Goal: Information Seeking & Learning: Learn about a topic

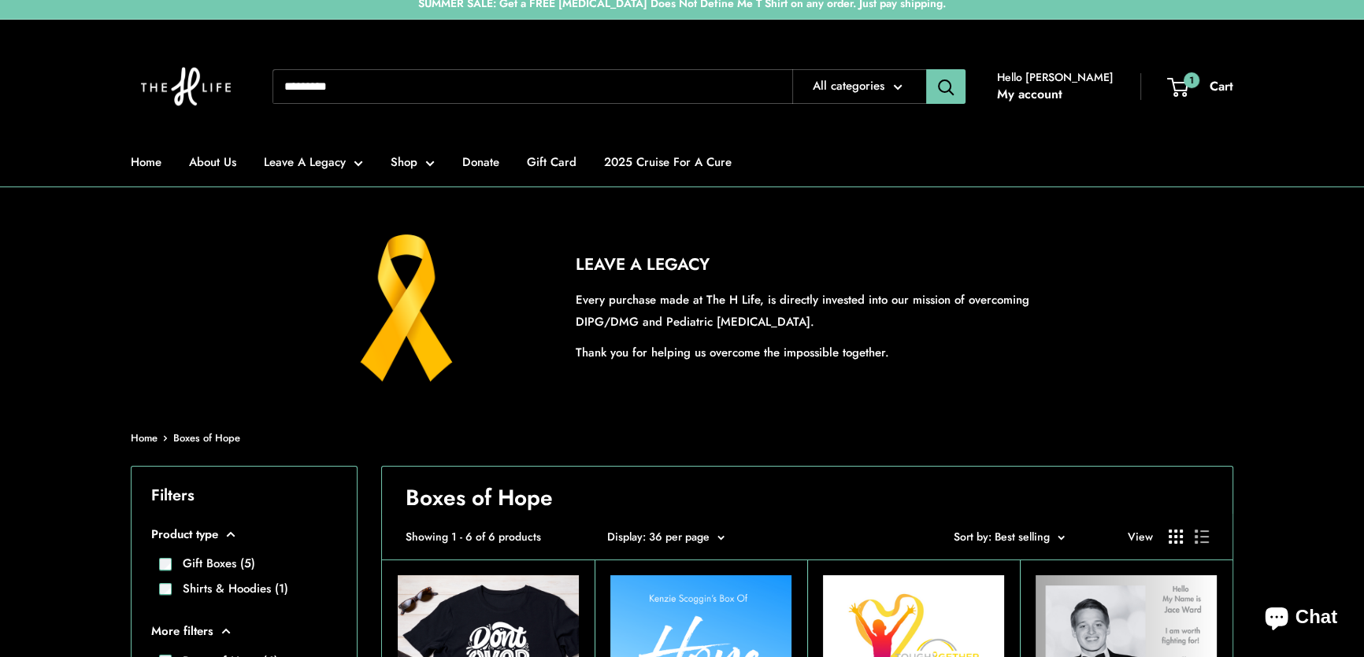
scroll to position [357, 0]
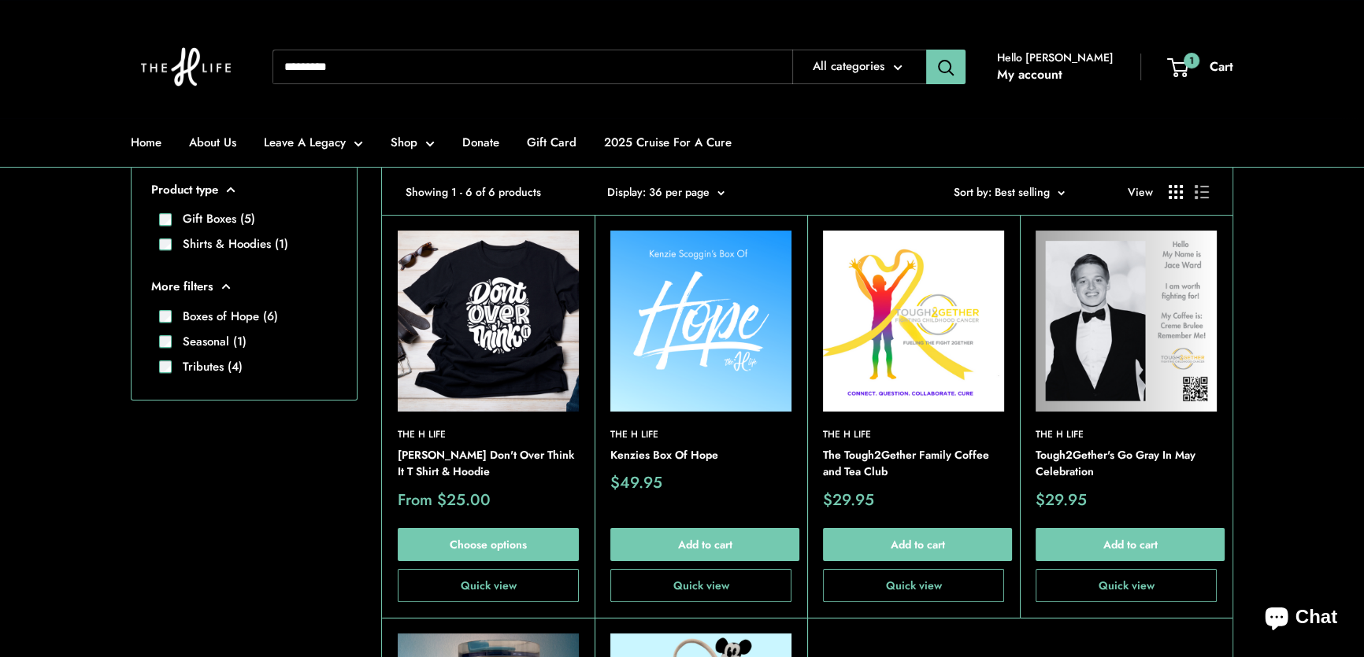
click at [430, 64] on input "Search..." at bounding box center [532, 67] width 520 height 35
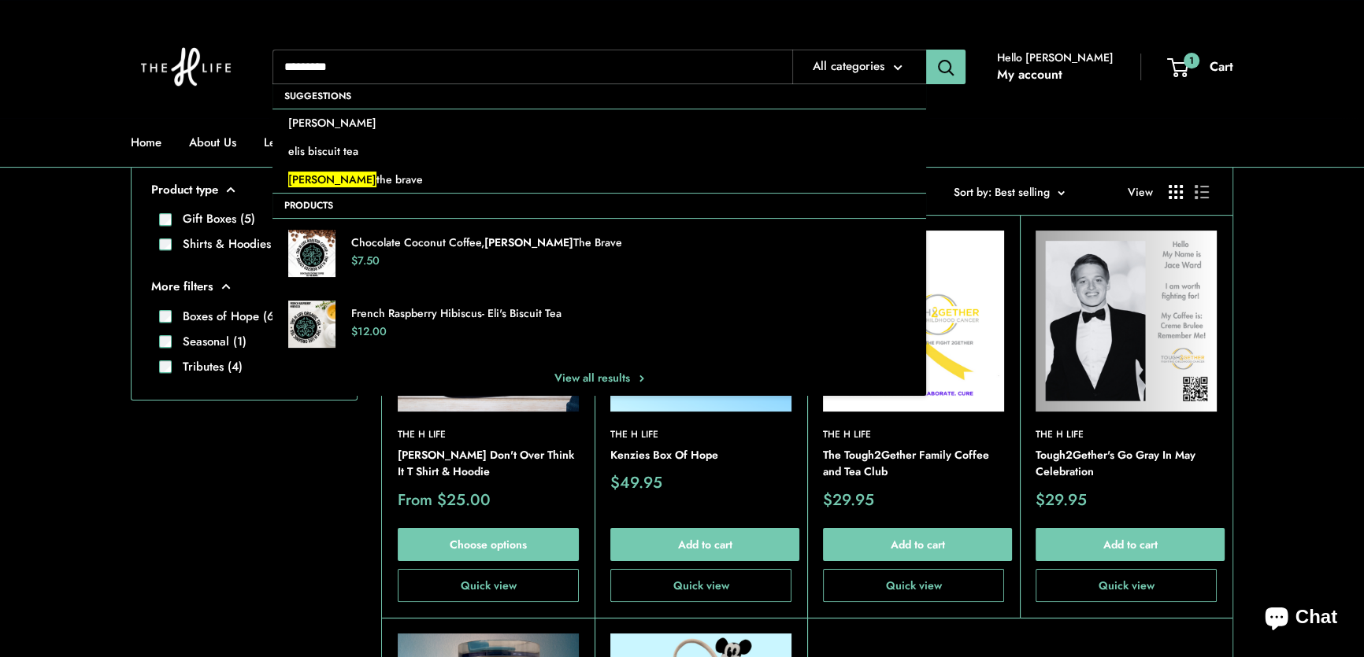
type input "*********"
click at [926, 50] on button "Search" at bounding box center [945, 67] width 39 height 35
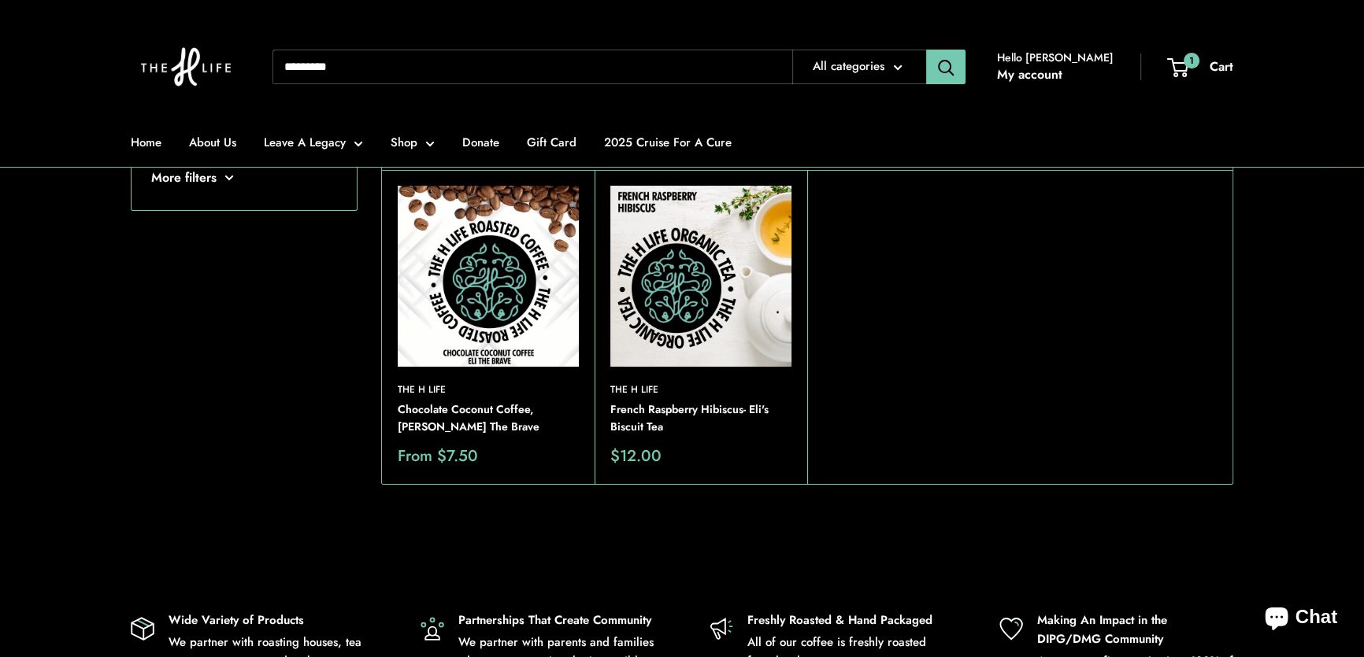
scroll to position [214, 0]
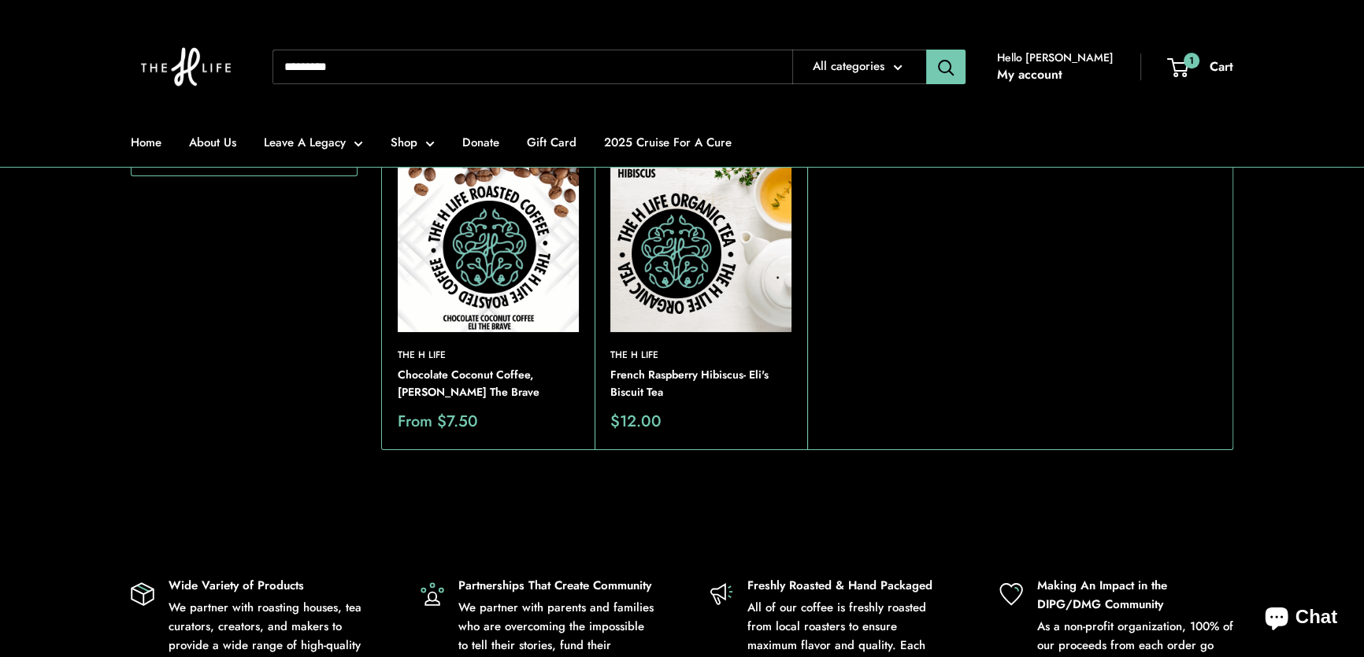
click at [474, 231] on img at bounding box center [488, 241] width 181 height 181
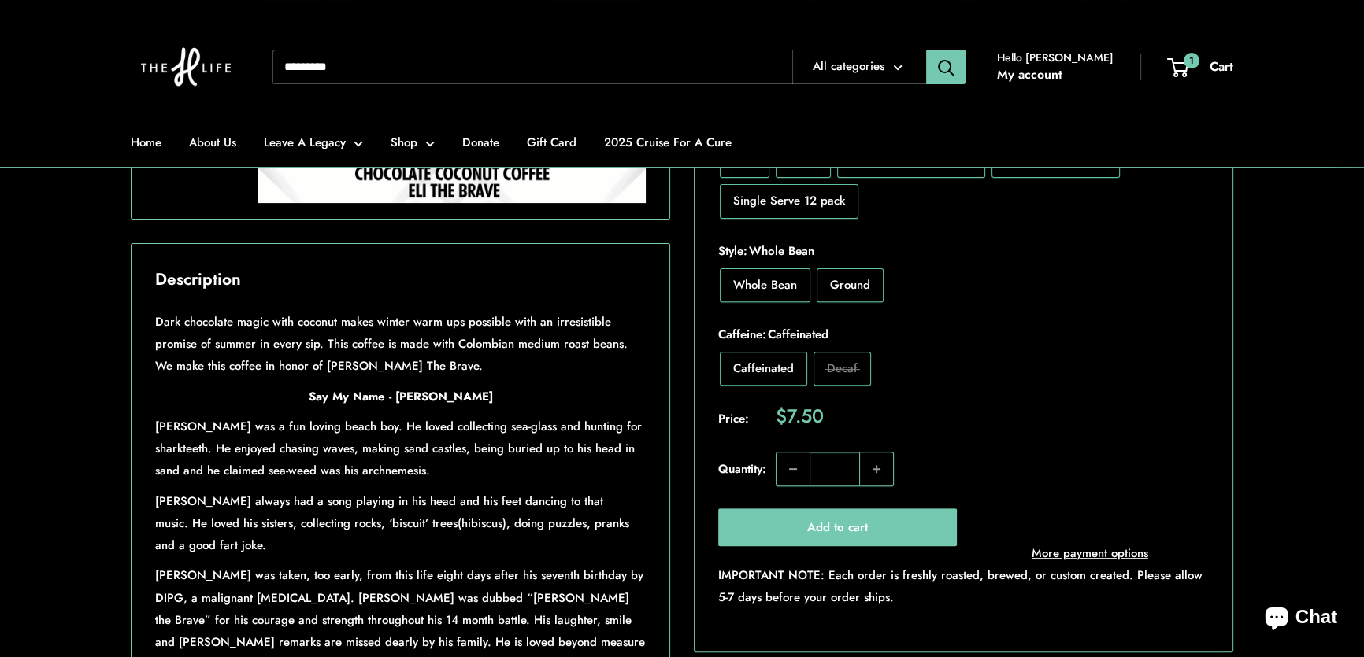
scroll to position [787, 0]
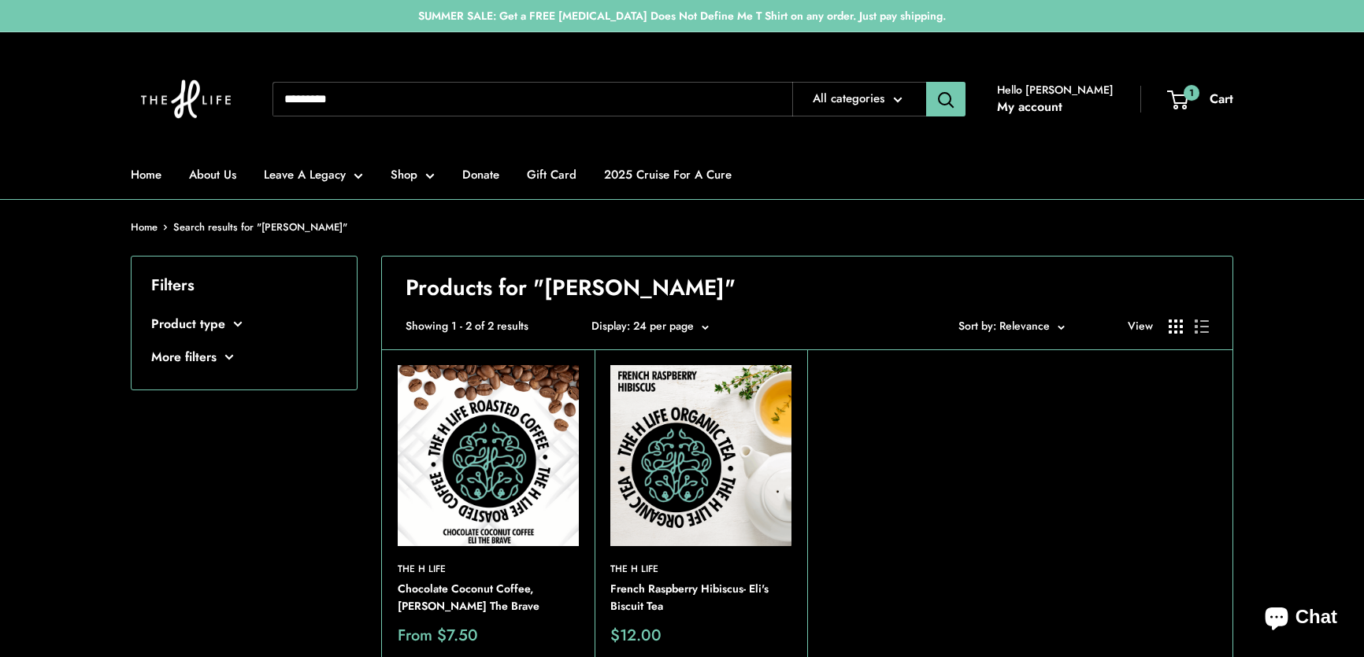
scroll to position [214, 0]
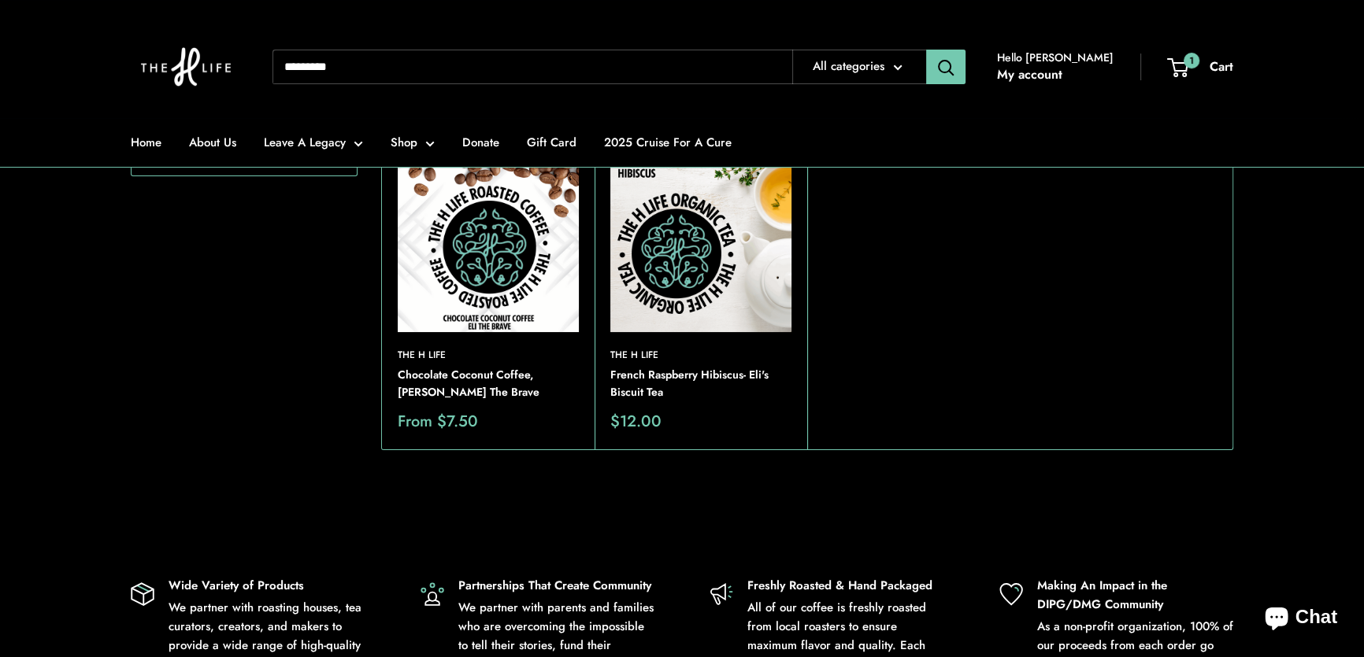
click at [714, 298] on img at bounding box center [700, 241] width 181 height 181
click at [661, 234] on img at bounding box center [700, 241] width 181 height 181
click at [513, 304] on img at bounding box center [488, 241] width 181 height 181
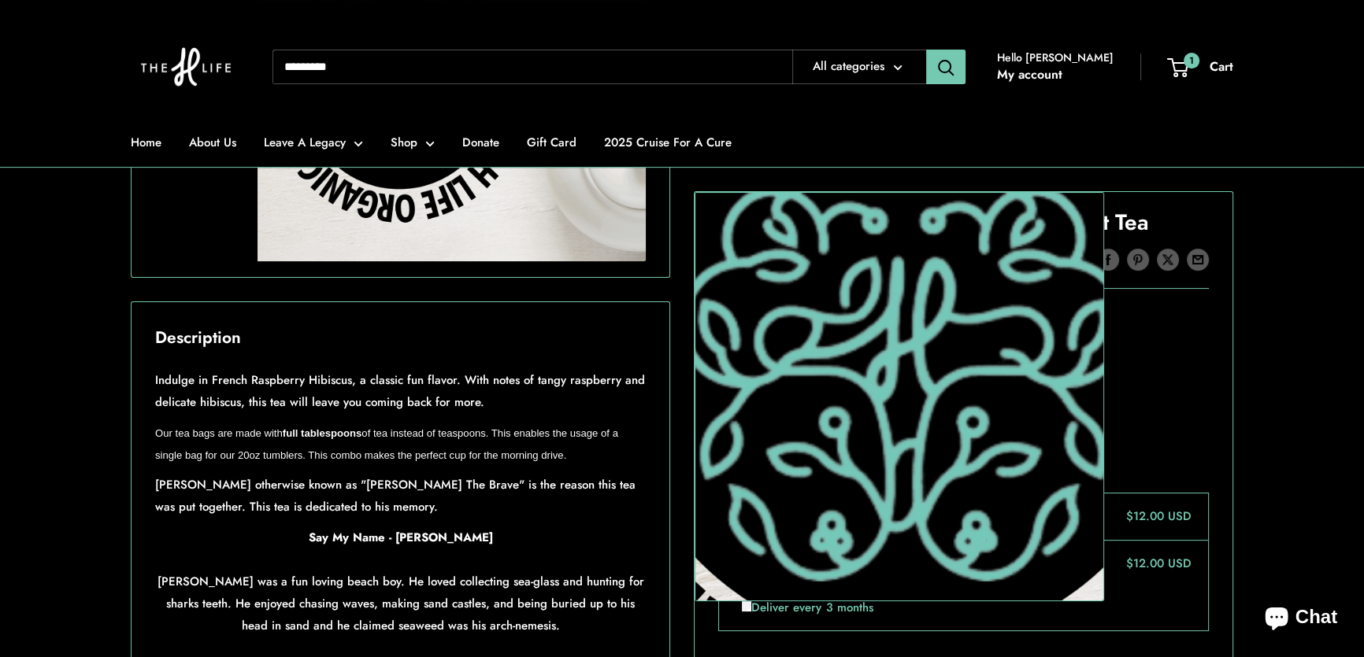
scroll to position [501, 0]
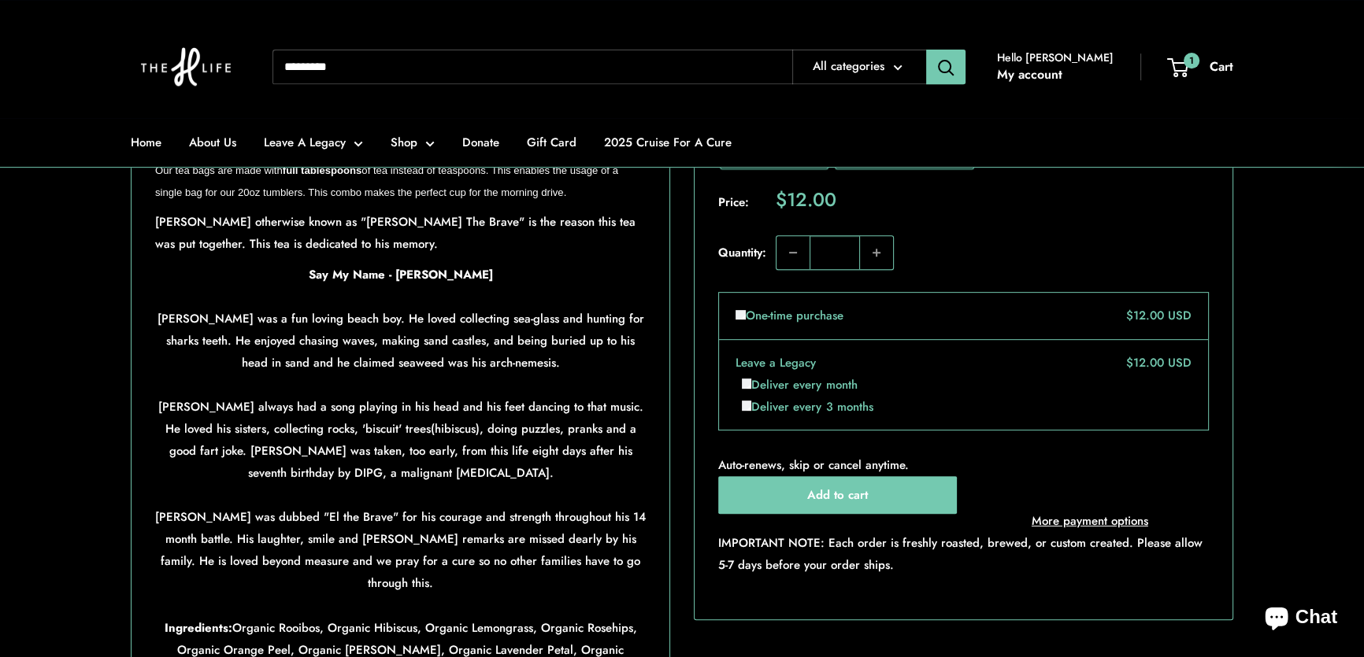
scroll to position [858, 0]
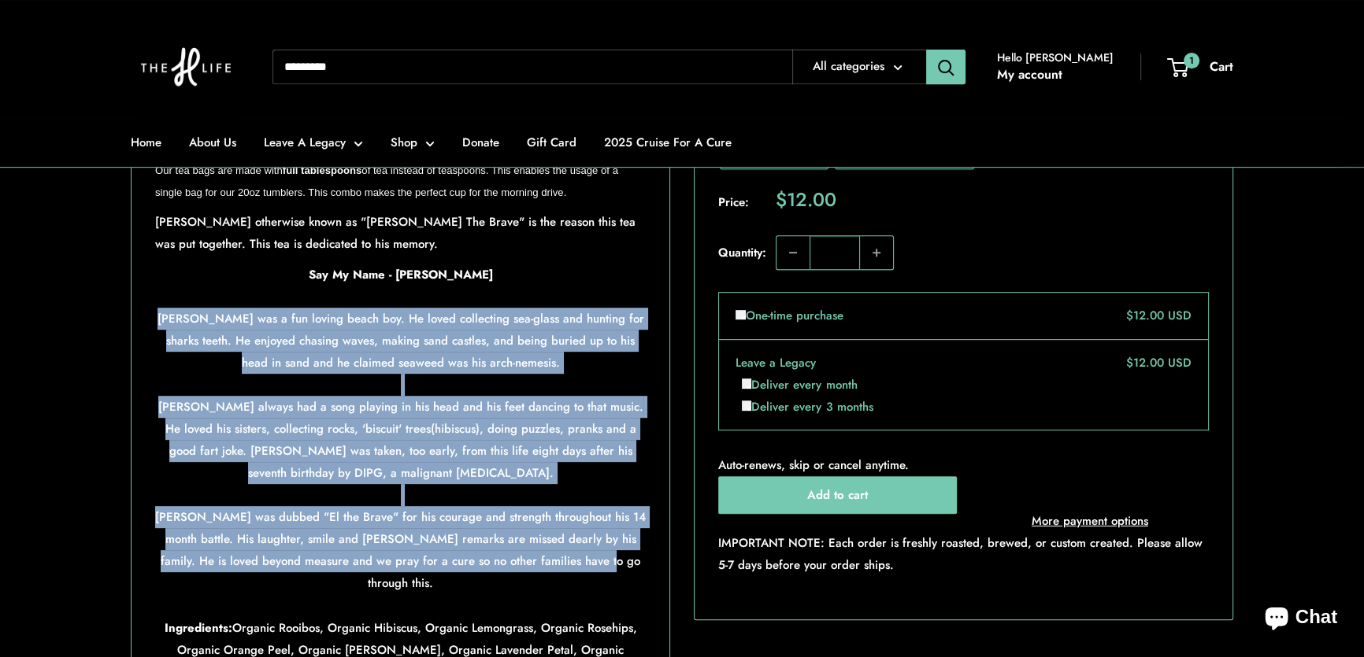
drag, startPoint x: 157, startPoint y: 361, endPoint x: 624, endPoint y: 606, distance: 526.6
click at [624, 606] on div "Indulge in French Raspberry Hibiscus, a classic fun flavor. With notes of tangy…" at bounding box center [400, 416] width 491 height 621
copy div "Eli was a fun loving beach boy. He loved collecting sea-glass and hunting for s…"
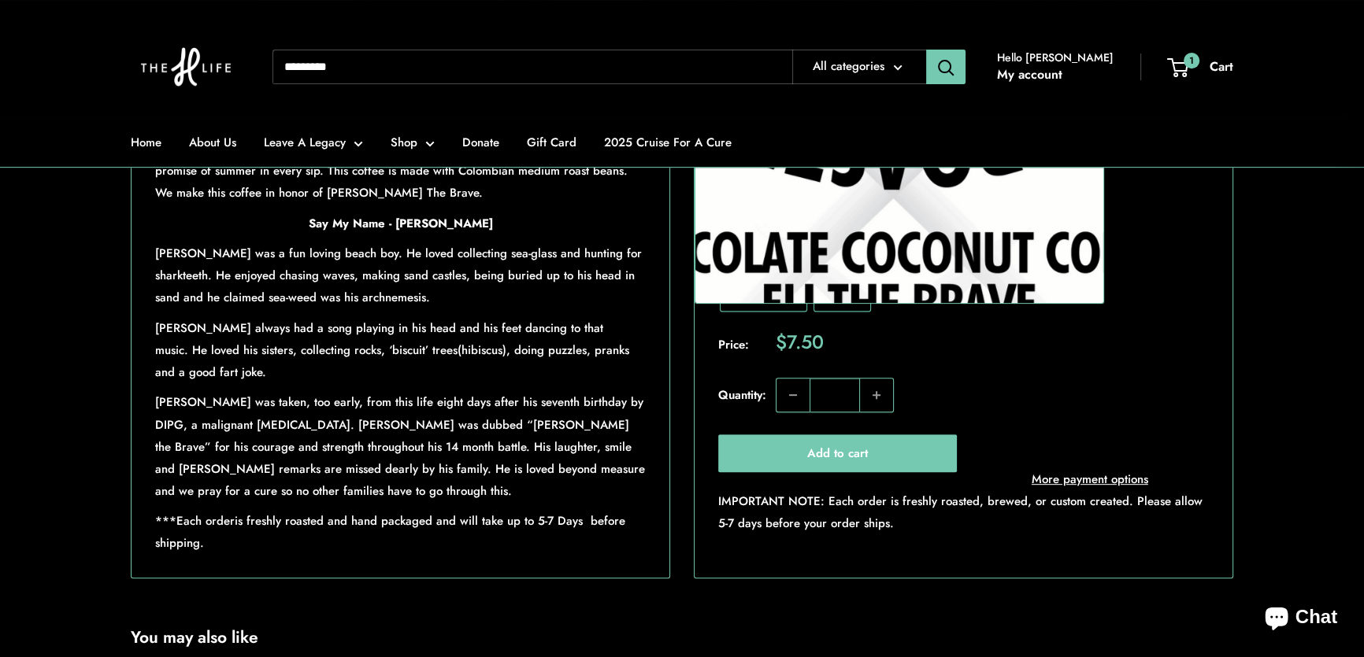
scroll to position [1145, 0]
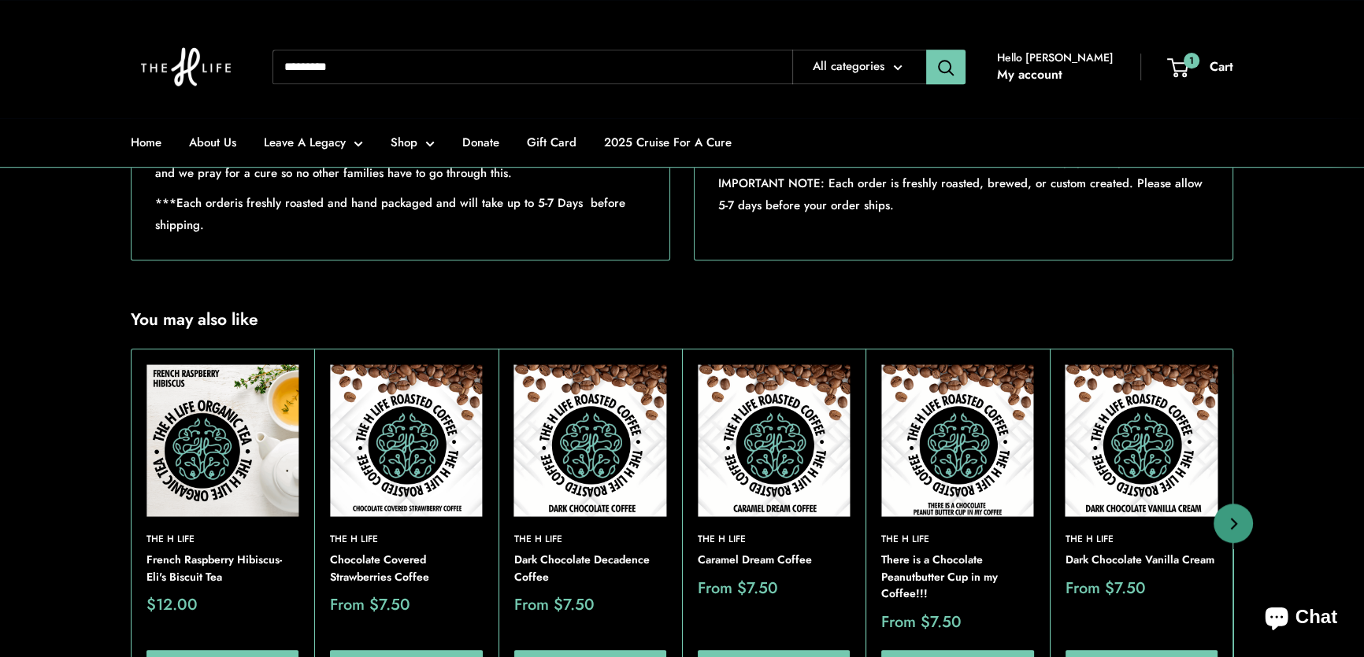
click at [198, 476] on img at bounding box center [222, 441] width 152 height 152
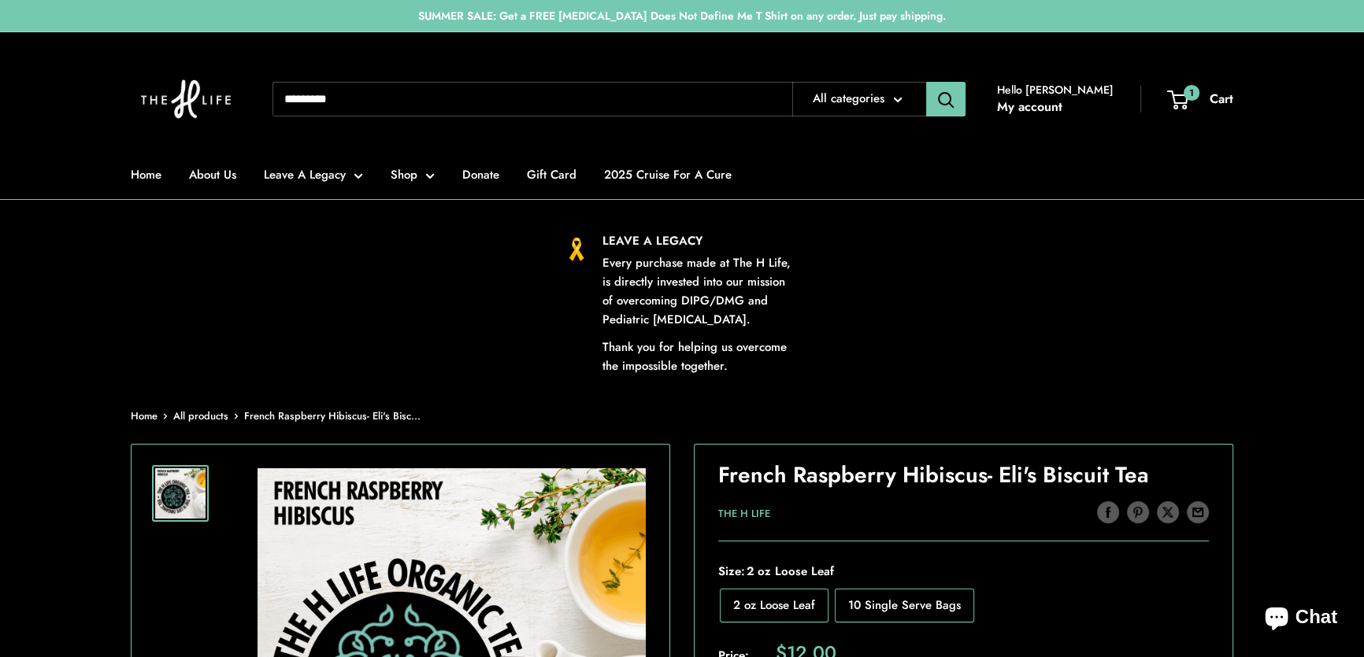
drag, startPoint x: 847, startPoint y: 281, endPoint x: 387, endPoint y: 74, distance: 504.3
click at [843, 276] on div "LEAVE A LEGACY Every purchase made at The H Life, is directly invested into our…" at bounding box center [681, 303] width 1157 height 144
click at [369, 98] on input "Search..." at bounding box center [532, 99] width 520 height 35
click at [926, 82] on button "Search" at bounding box center [945, 99] width 39 height 35
type input "**********"
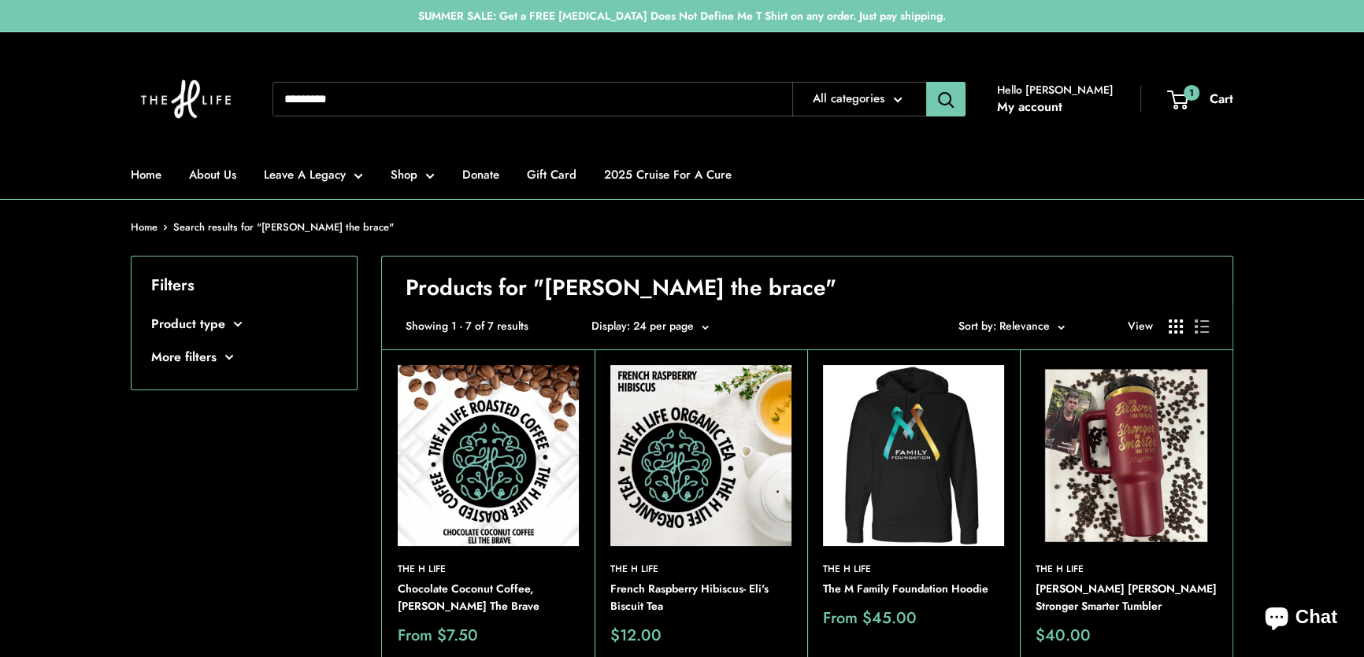
click at [369, 98] on input "Search..." at bounding box center [532, 99] width 520 height 35
type input "**********"
click at [926, 82] on button "Search" at bounding box center [945, 99] width 39 height 35
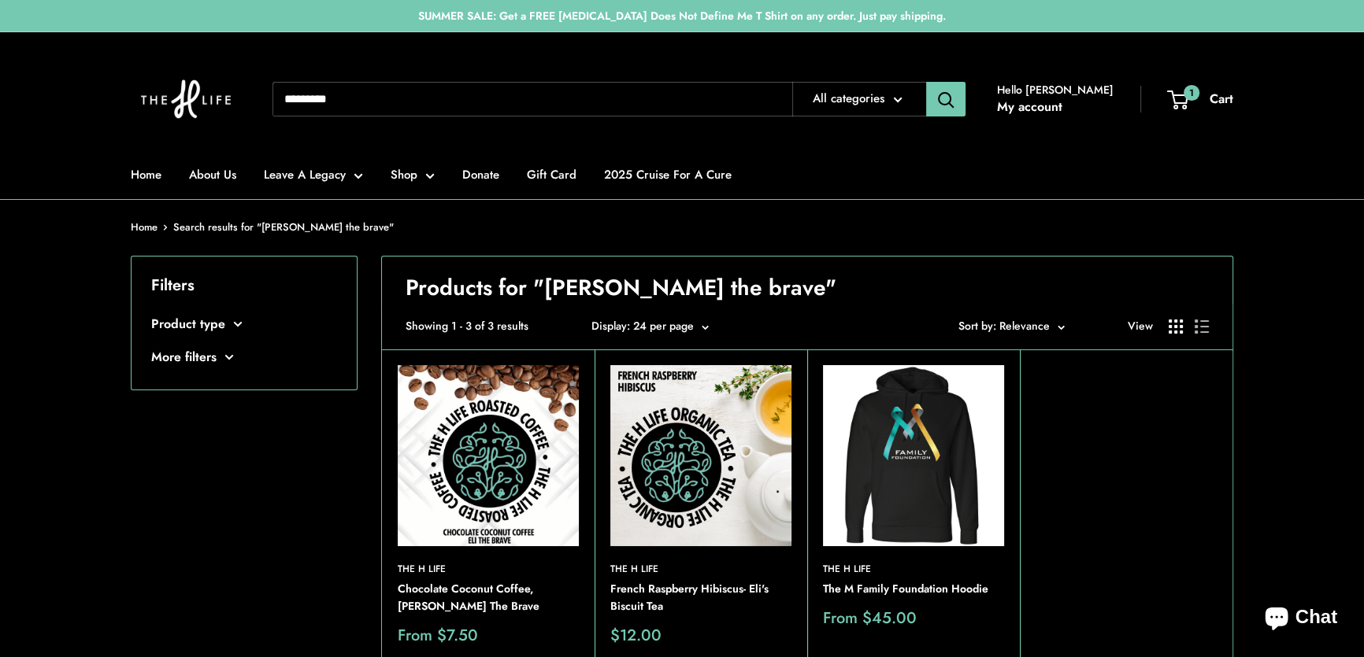
click at [944, 476] on img at bounding box center [913, 455] width 181 height 181
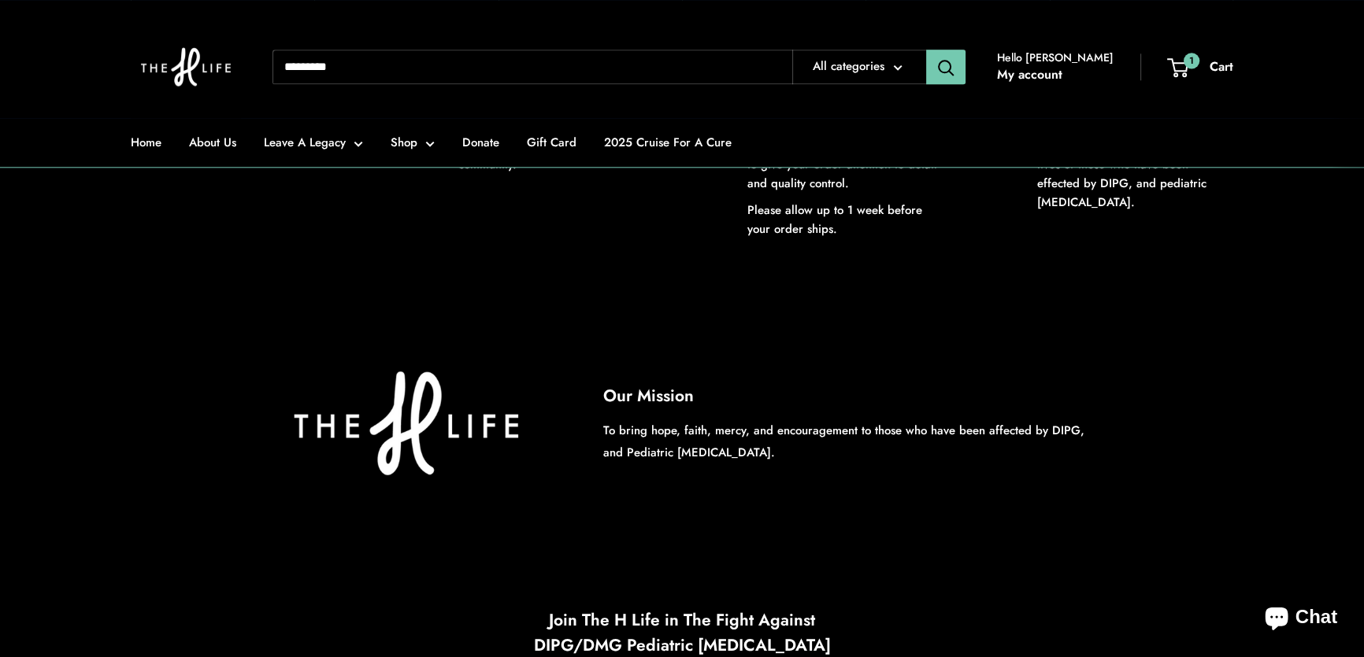
scroll to position [1932, 0]
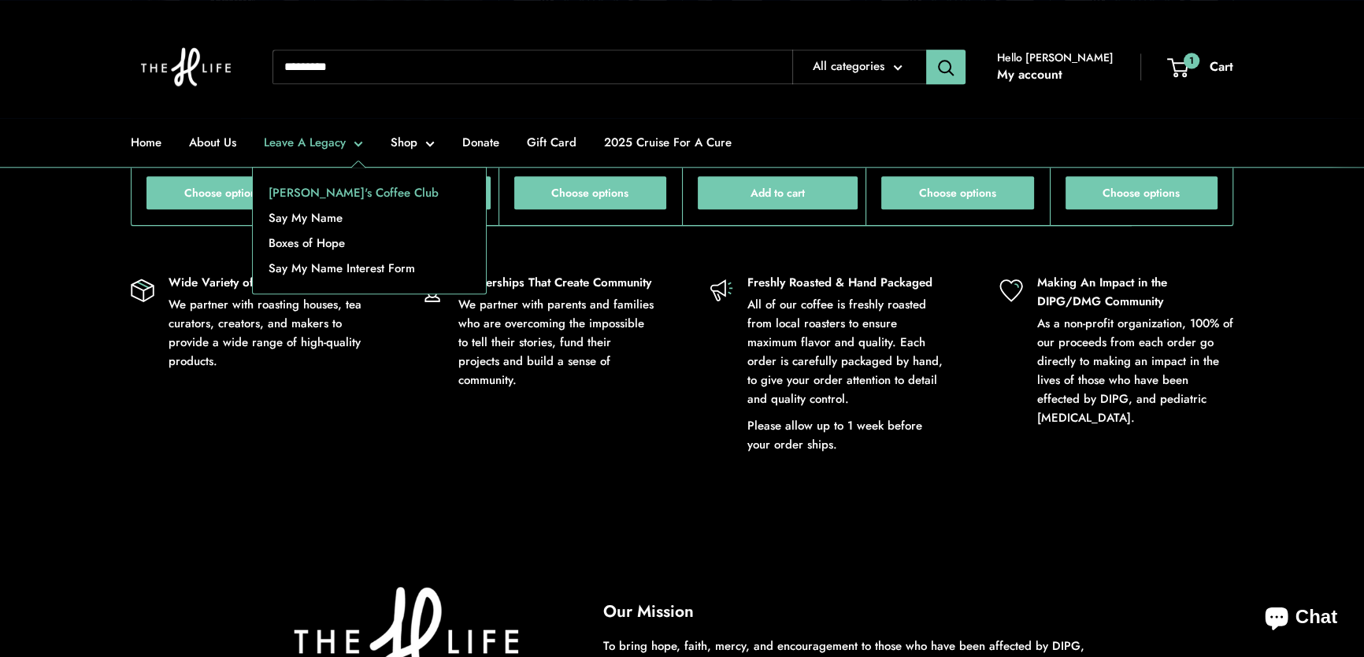
click at [319, 187] on link "[PERSON_NAME]'s Coffee Club" at bounding box center [369, 192] width 233 height 25
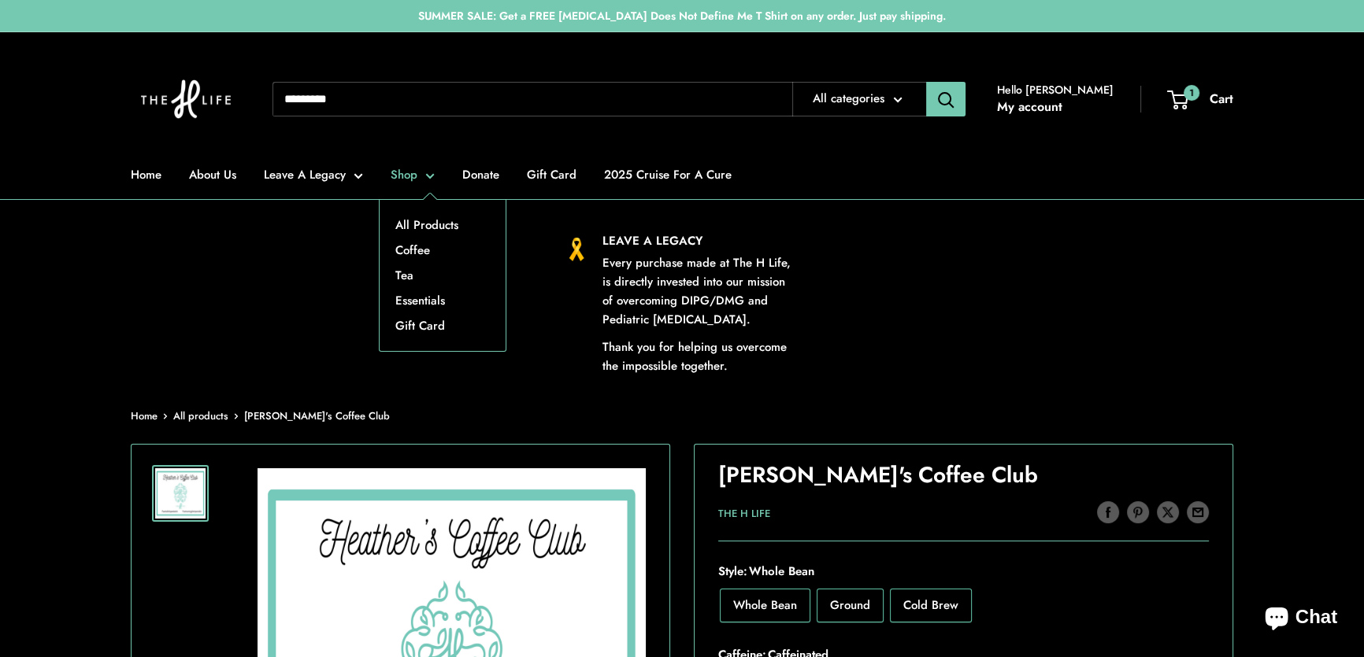
click at [431, 173] on link "Shop" at bounding box center [413, 175] width 44 height 22
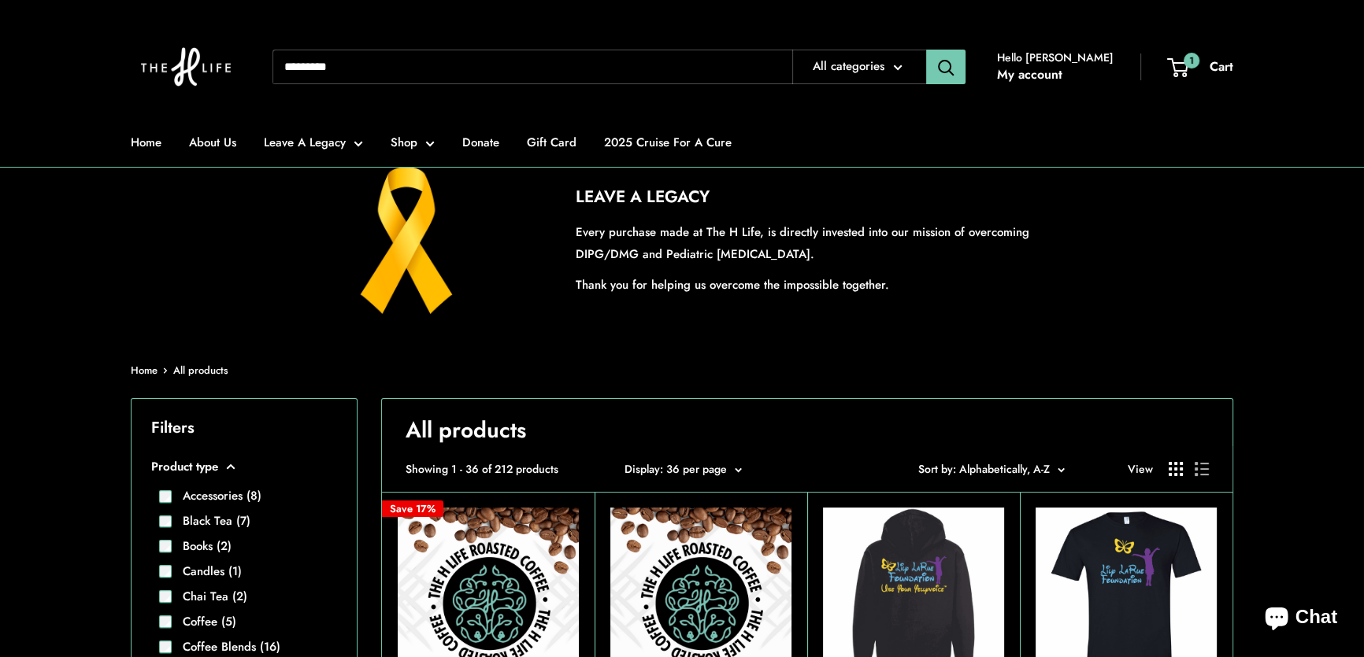
scroll to position [214, 0]
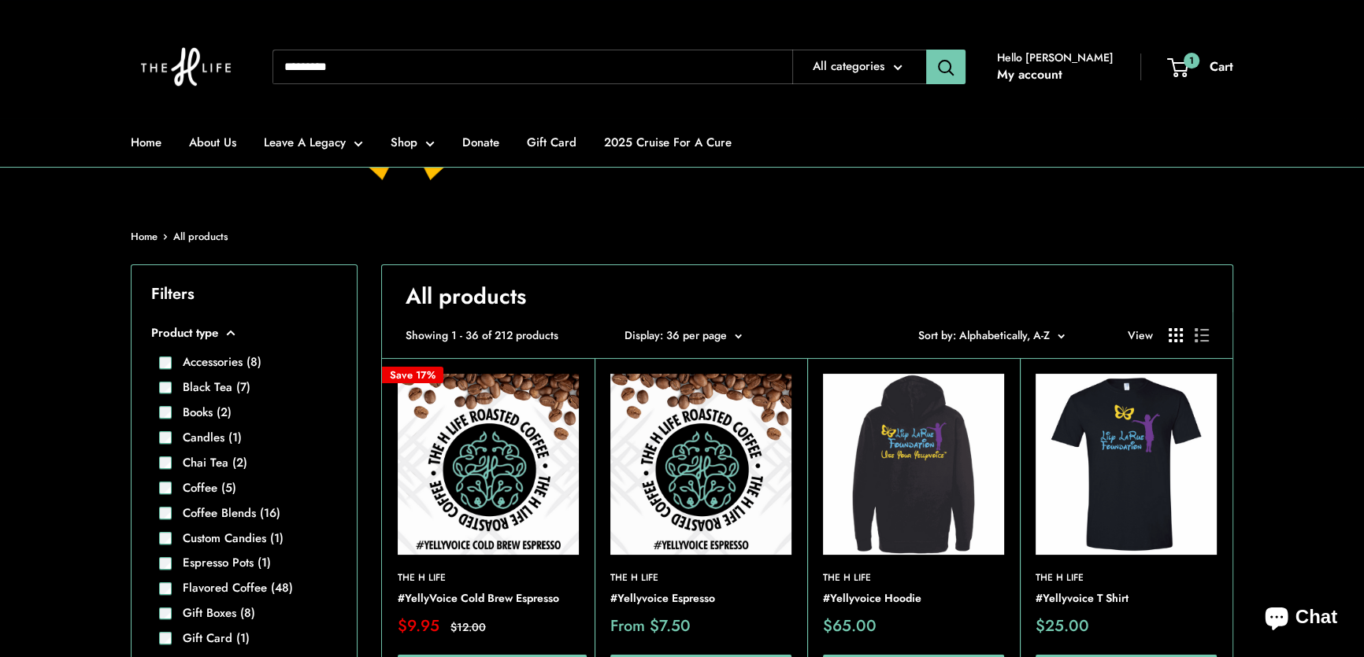
click at [1035, 336] on span "Sort by: Alphabetically, A-Z" at bounding box center [983, 336] width 131 height 16
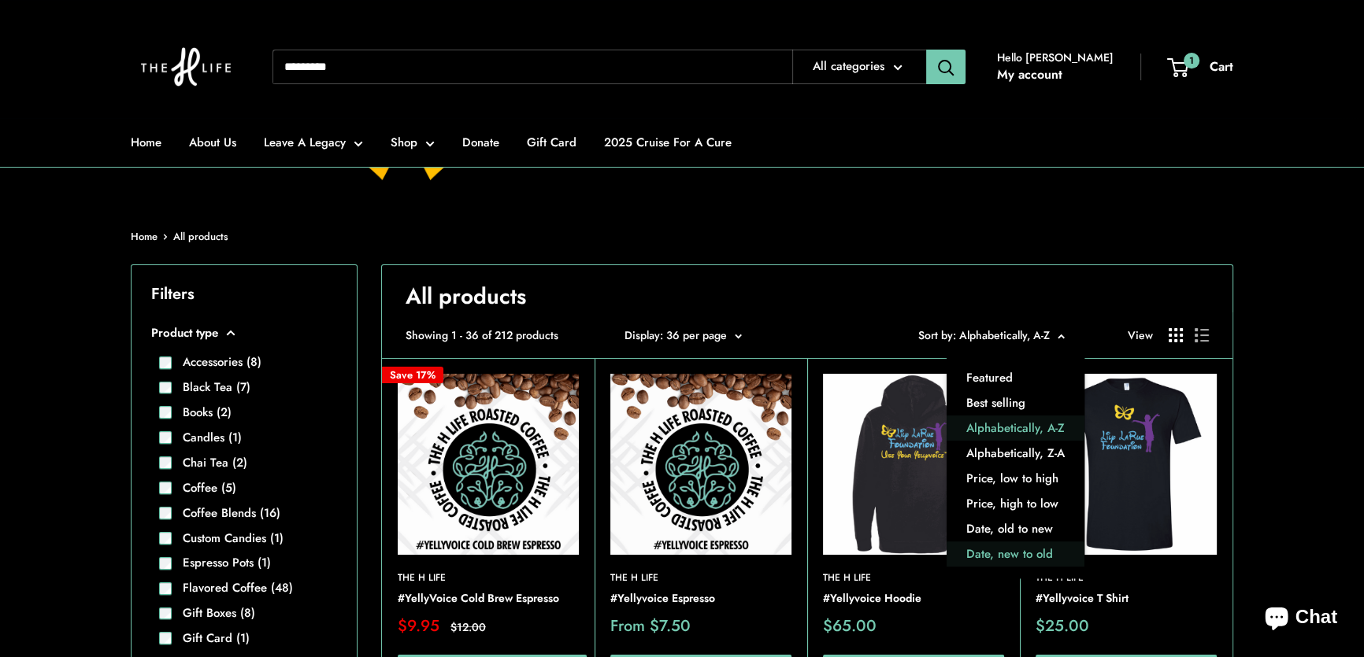
click at [1032, 551] on button "Date, new to old" at bounding box center [1015, 555] width 138 height 25
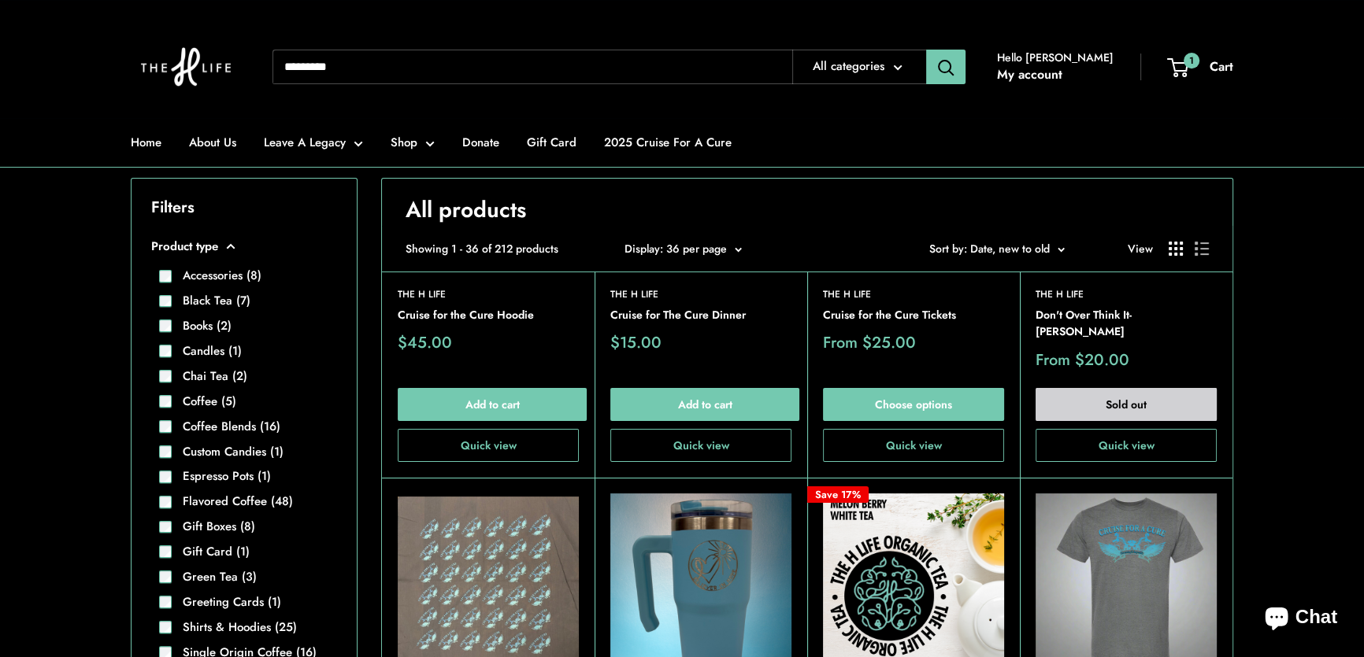
scroll to position [429, 0]
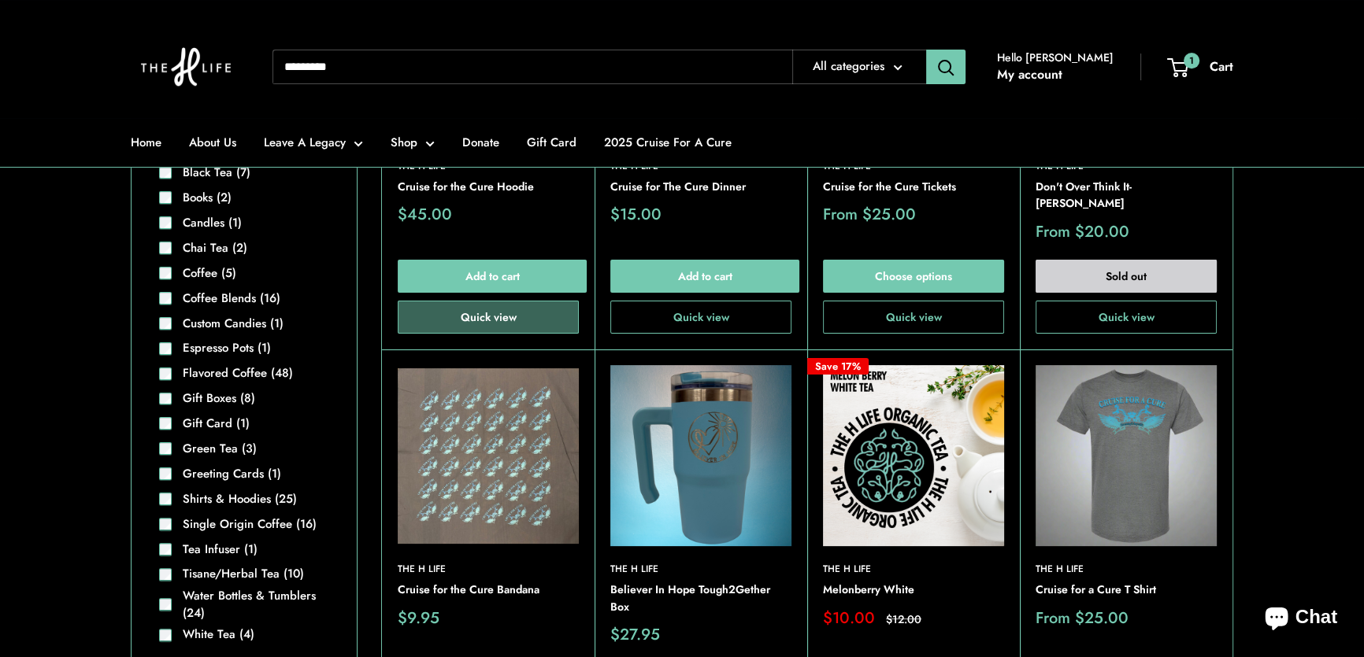
click at [491, 301] on button "Quick view" at bounding box center [488, 317] width 181 height 33
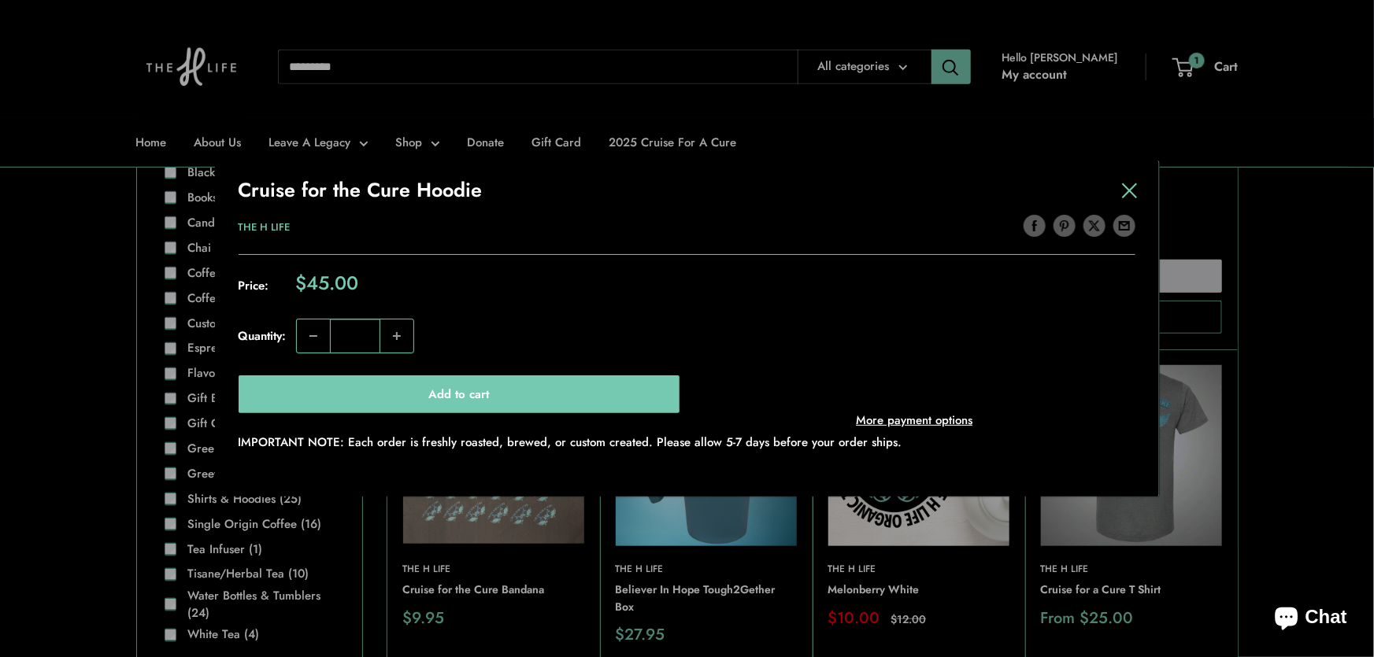
click at [1132, 183] on button at bounding box center [1130, 191] width 16 height 16
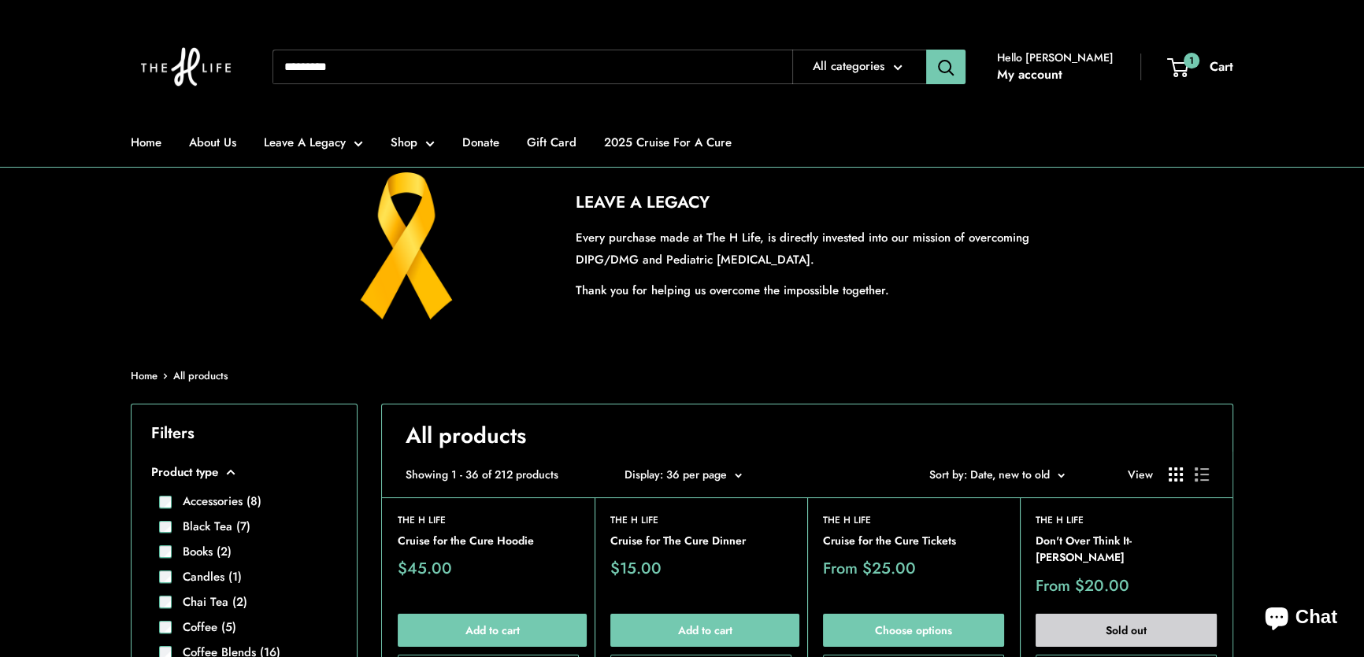
scroll to position [71, 0]
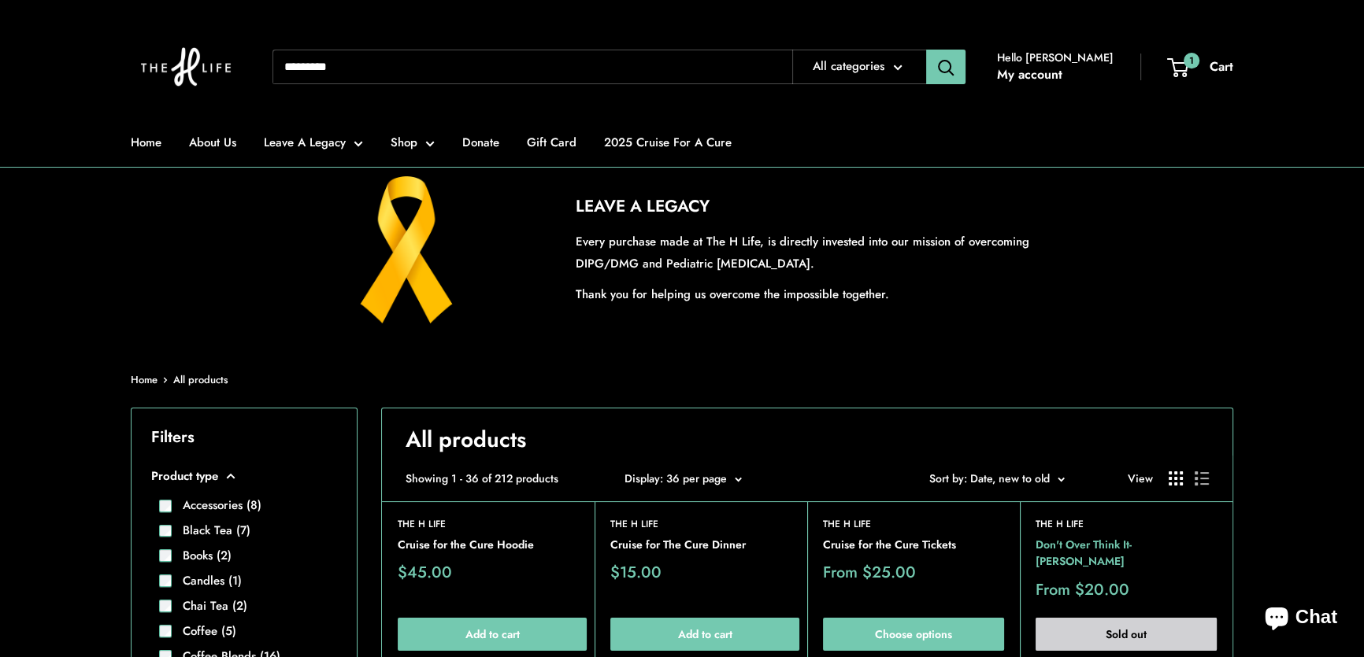
click at [1167, 550] on link "Don't Over Think It- [PERSON_NAME]" at bounding box center [1125, 554] width 181 height 34
click at [886, 544] on link "Cruise for the Cure Tickets" at bounding box center [913, 545] width 181 height 17
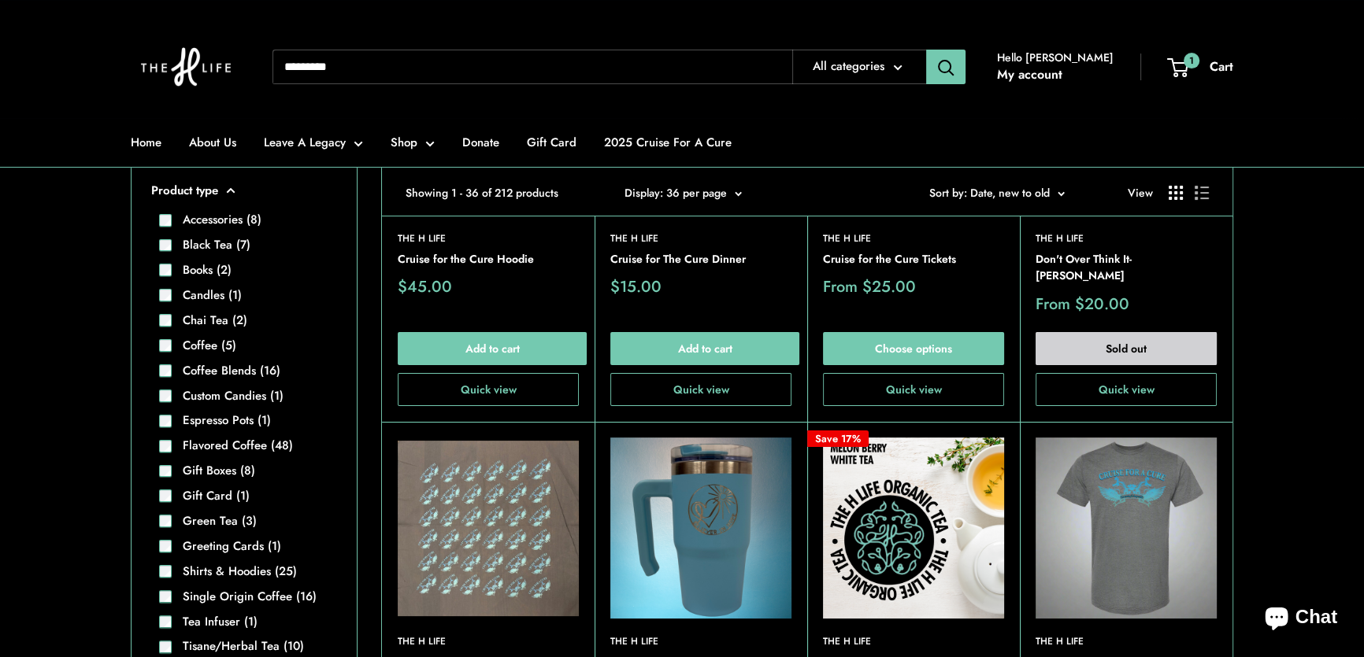
scroll to position [357, 0]
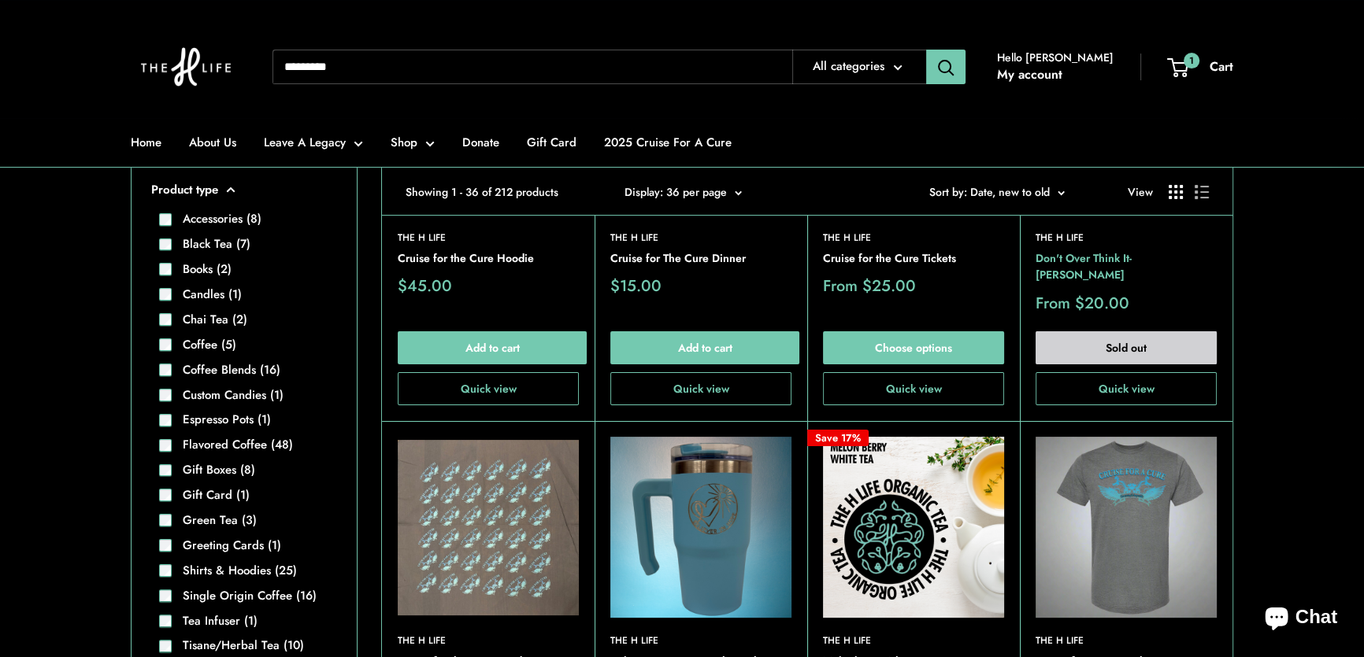
click at [1164, 254] on link "Don't Over Think It- [PERSON_NAME]" at bounding box center [1125, 267] width 181 height 34
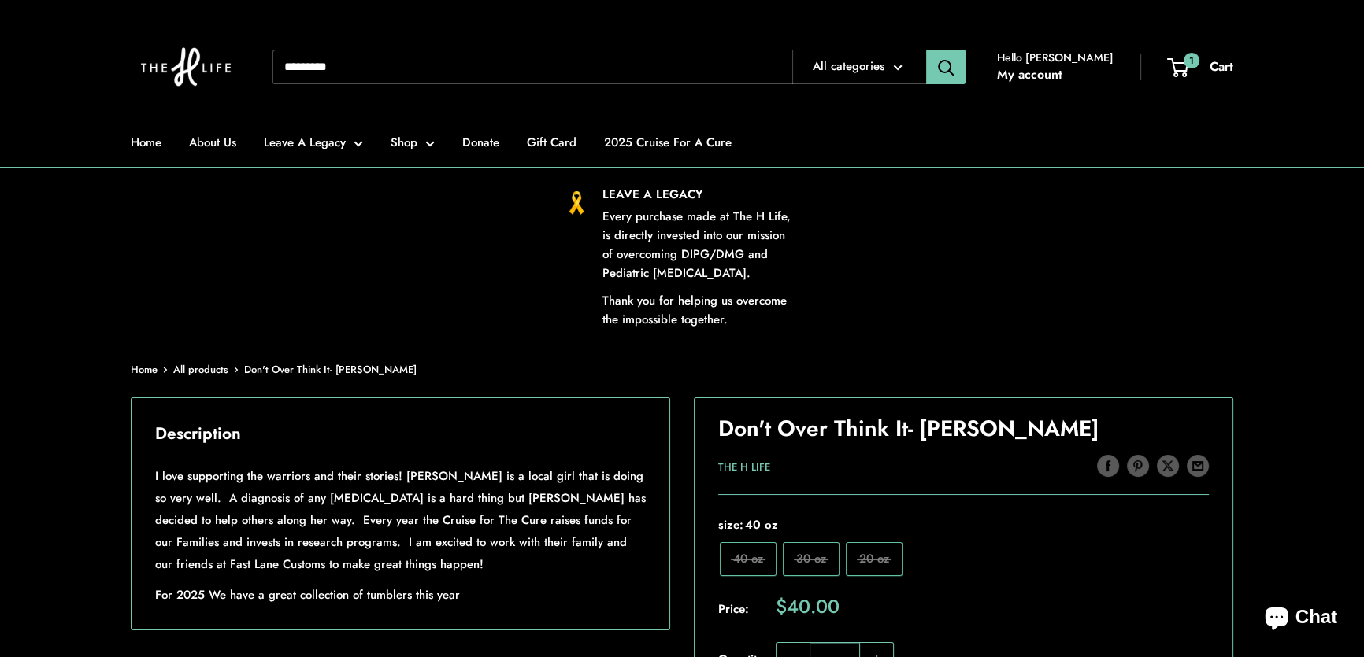
scroll to position [71, 0]
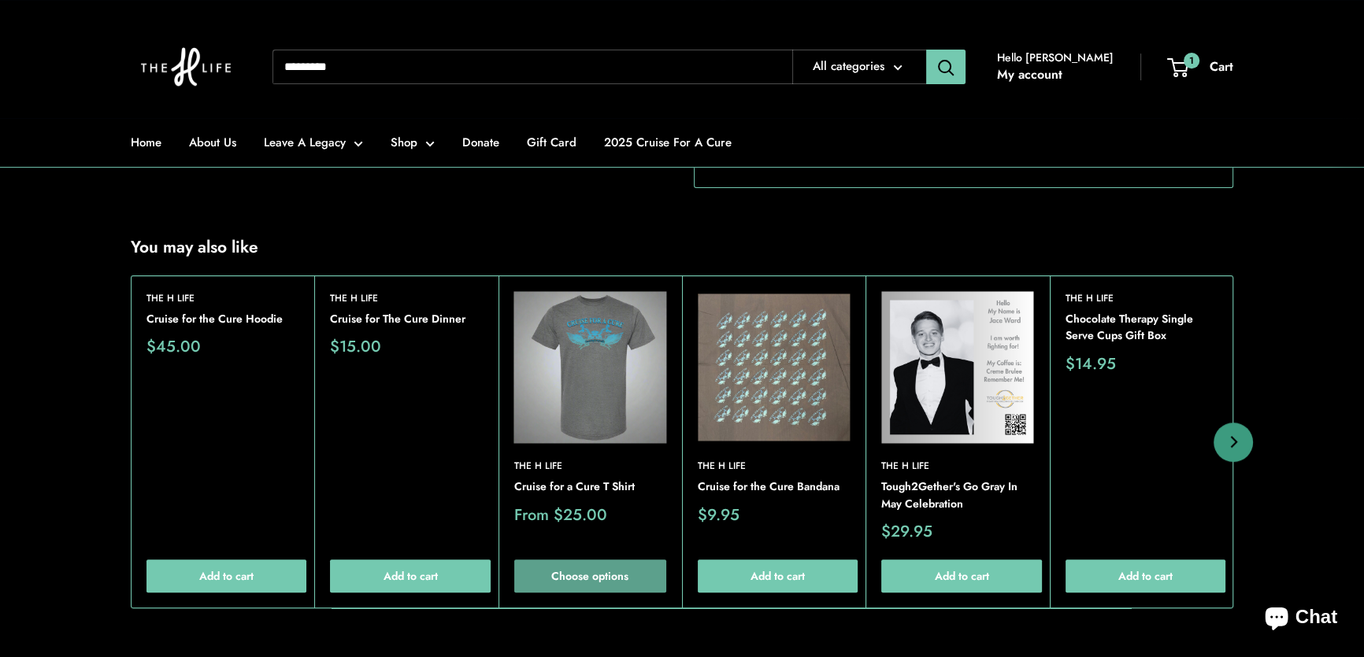
scroll to position [787, 0]
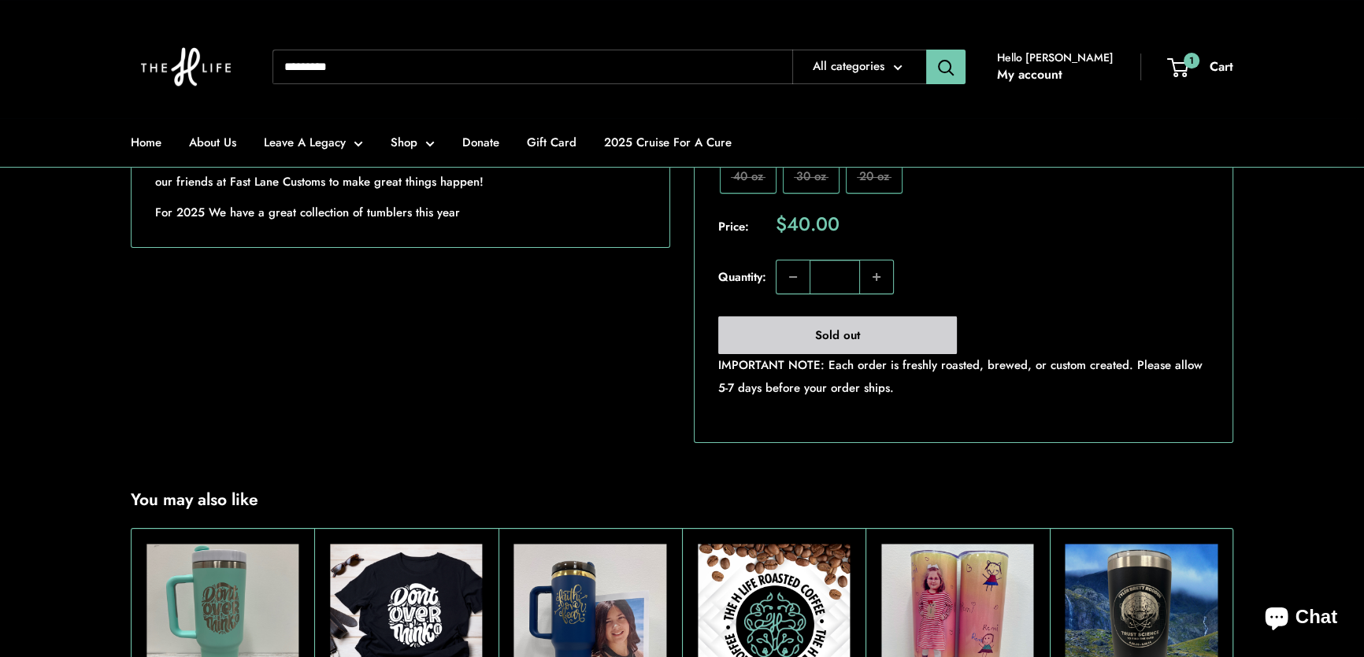
scroll to position [716, 0]
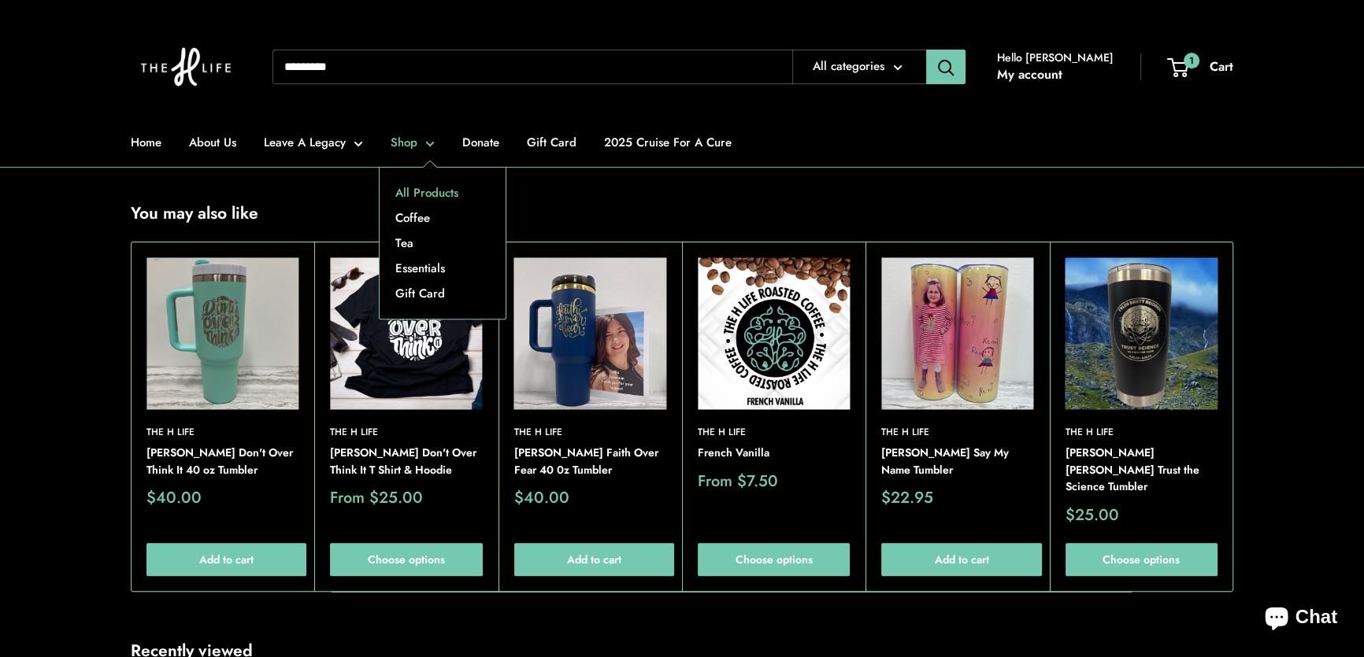
click at [418, 195] on link "All Products" at bounding box center [443, 192] width 126 height 25
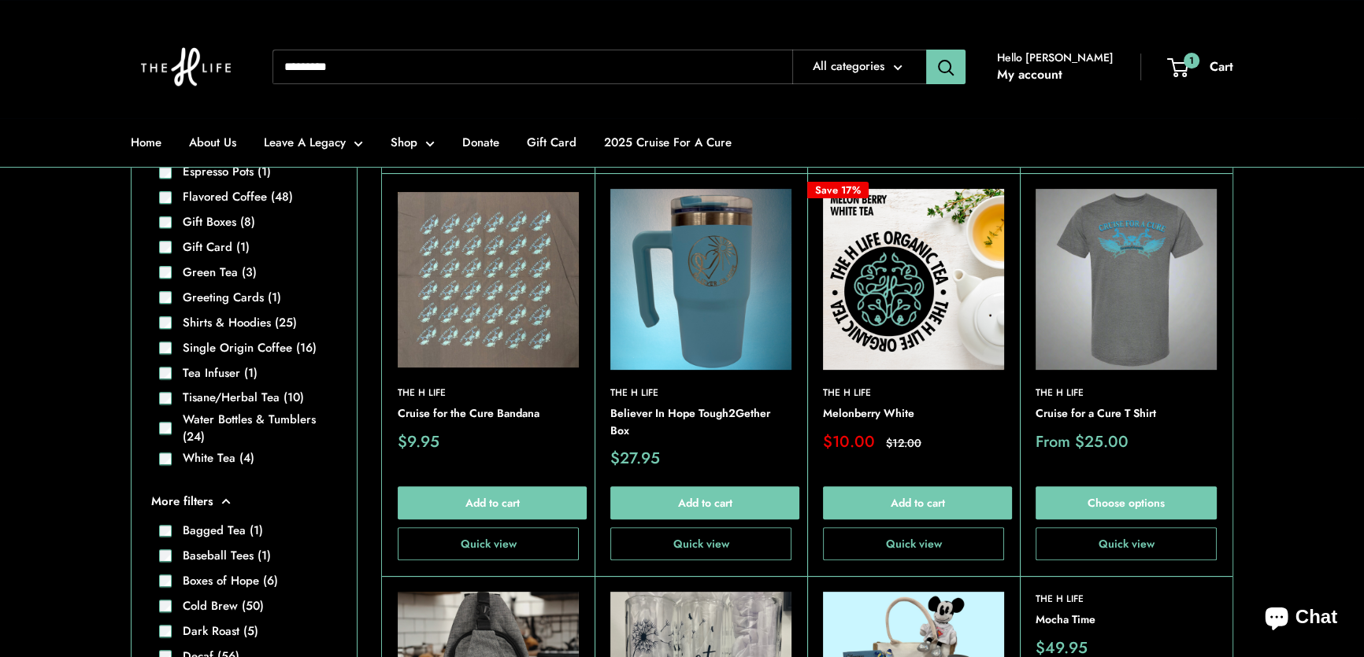
scroll to position [572, 0]
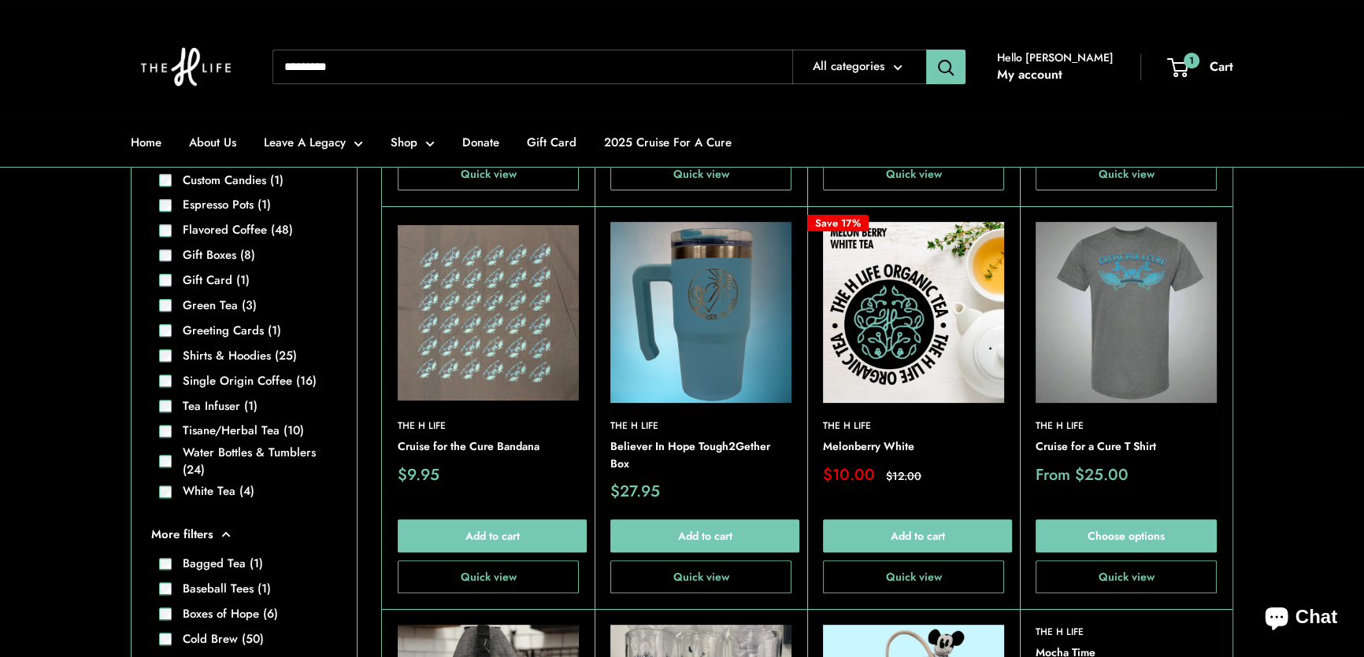
click at [0, 0] on img at bounding box center [0, 0] width 0 height 0
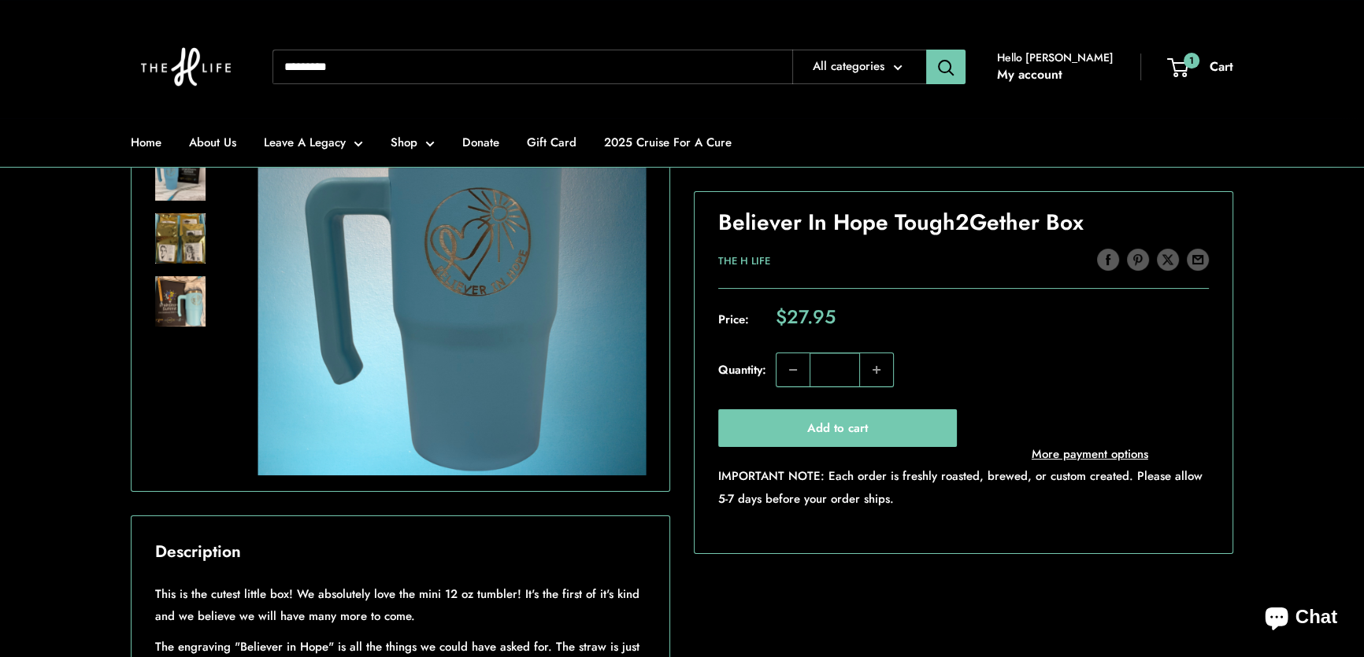
scroll to position [214, 0]
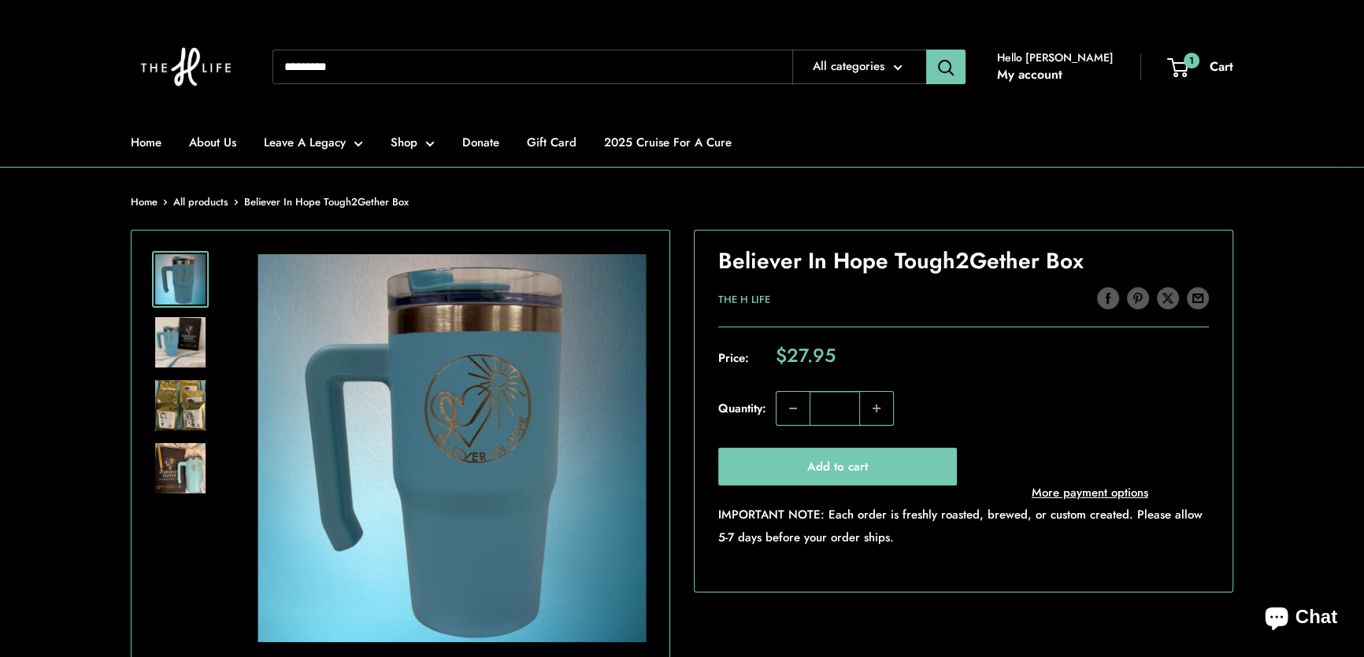
click at [185, 338] on img at bounding box center [180, 342] width 50 height 50
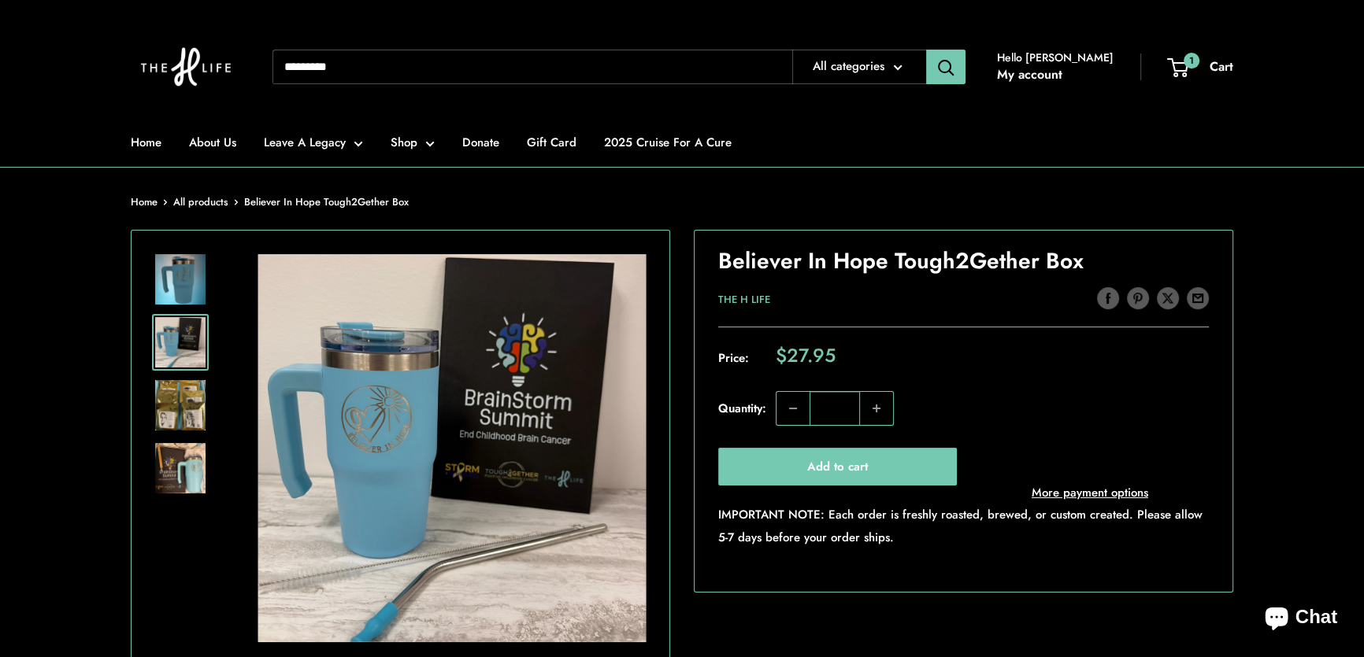
click at [176, 381] on img at bounding box center [180, 405] width 50 height 50
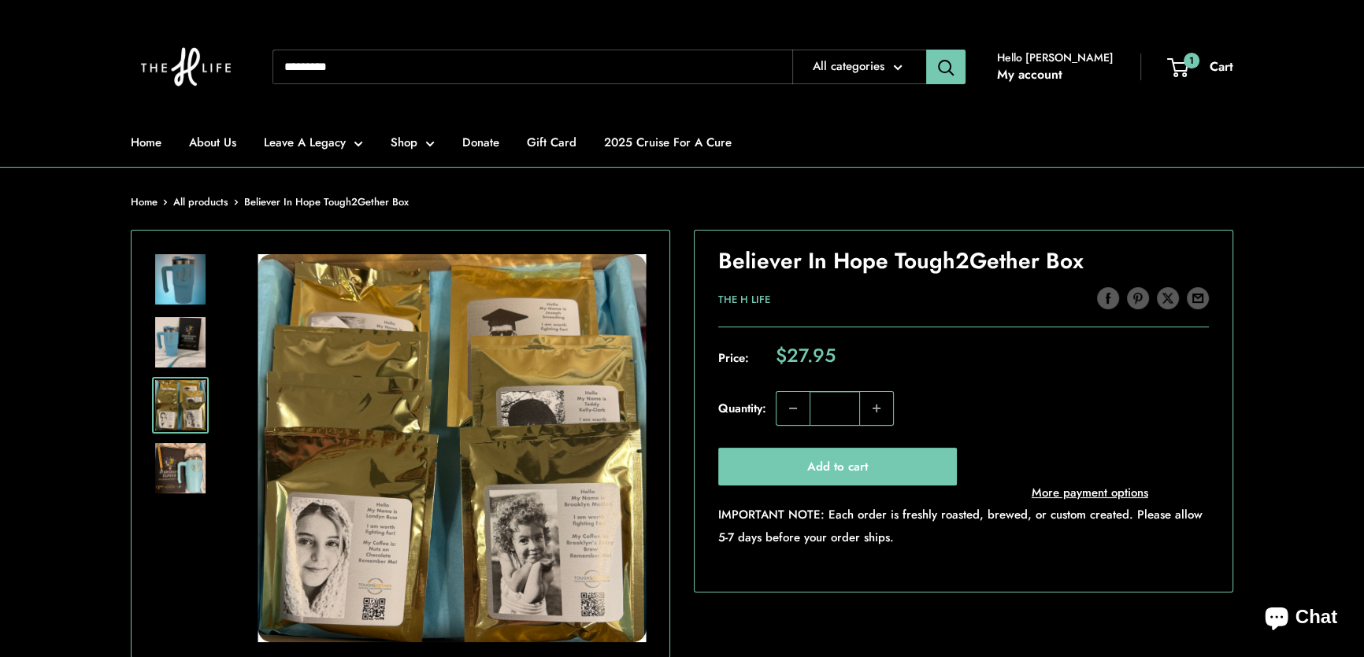
click at [193, 458] on img at bounding box center [180, 468] width 50 height 50
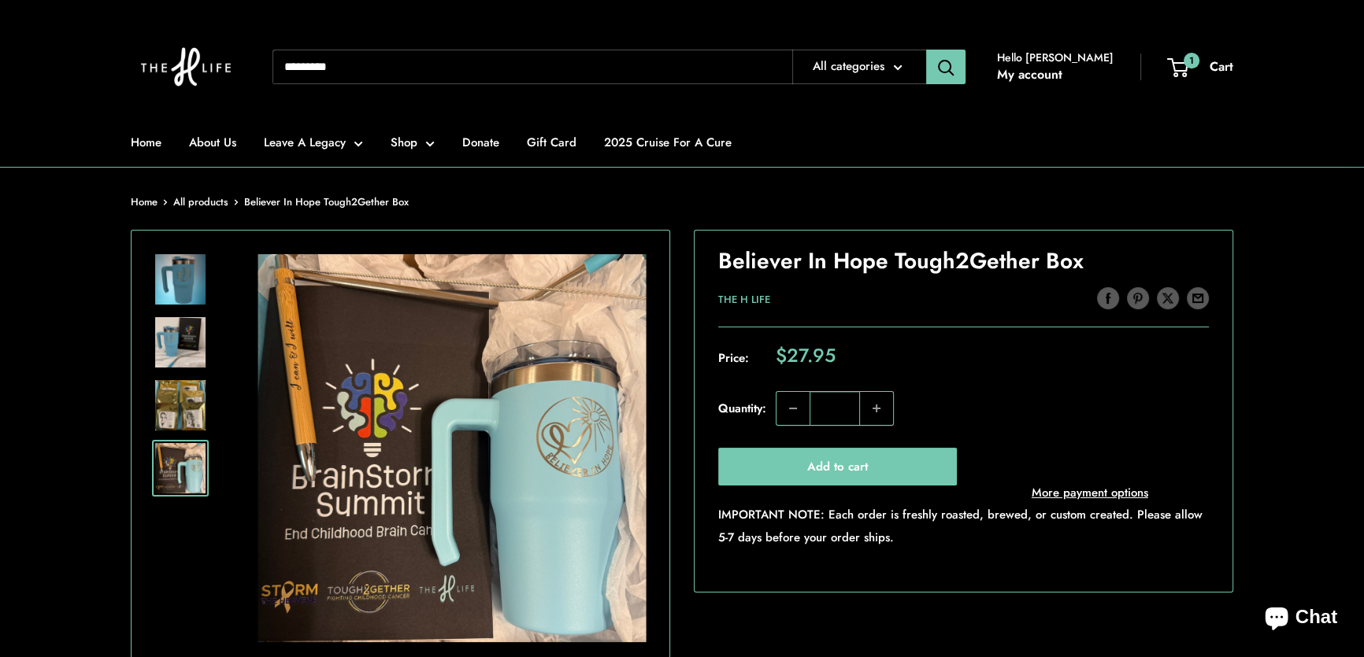
click at [177, 395] on img at bounding box center [180, 405] width 50 height 50
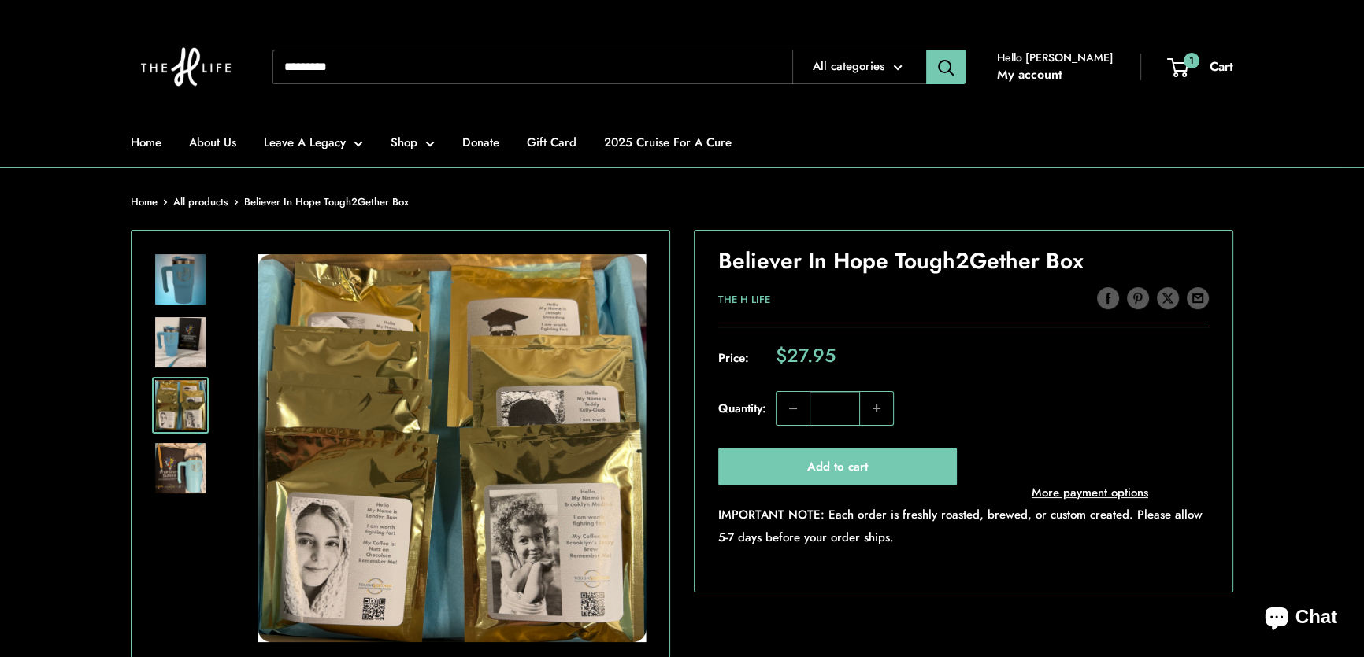
drag, startPoint x: 187, startPoint y: 281, endPoint x: 287, endPoint y: 333, distance: 113.4
click at [187, 282] on img at bounding box center [180, 279] width 50 height 50
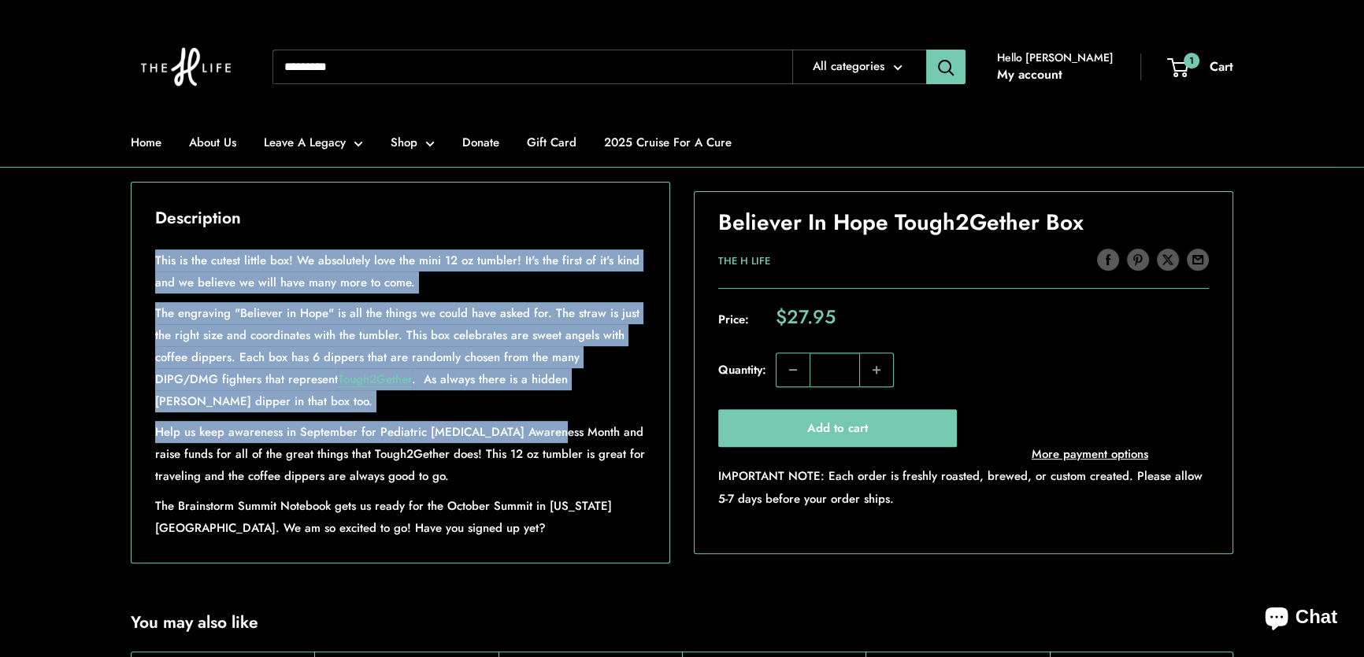
scroll to position [716, 0]
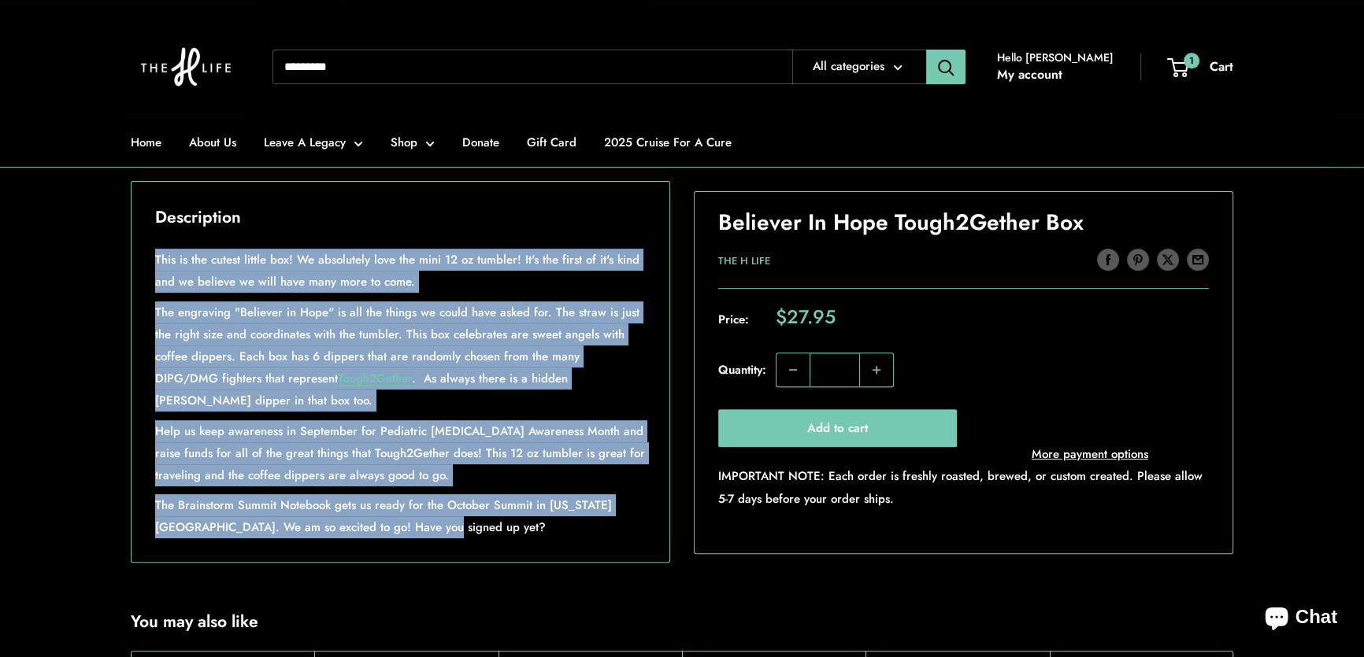
drag, startPoint x: 156, startPoint y: 375, endPoint x: 542, endPoint y: 570, distance: 432.4
click at [542, 539] on div "This is the cutest little box! We absolutely love the mini 12 oz tumbler! It's …" at bounding box center [400, 394] width 491 height 290
copy div "This is the cutest little box! We absolutely love the mini 12 oz tumbler! It's …"
